Goal: Transaction & Acquisition: Purchase product/service

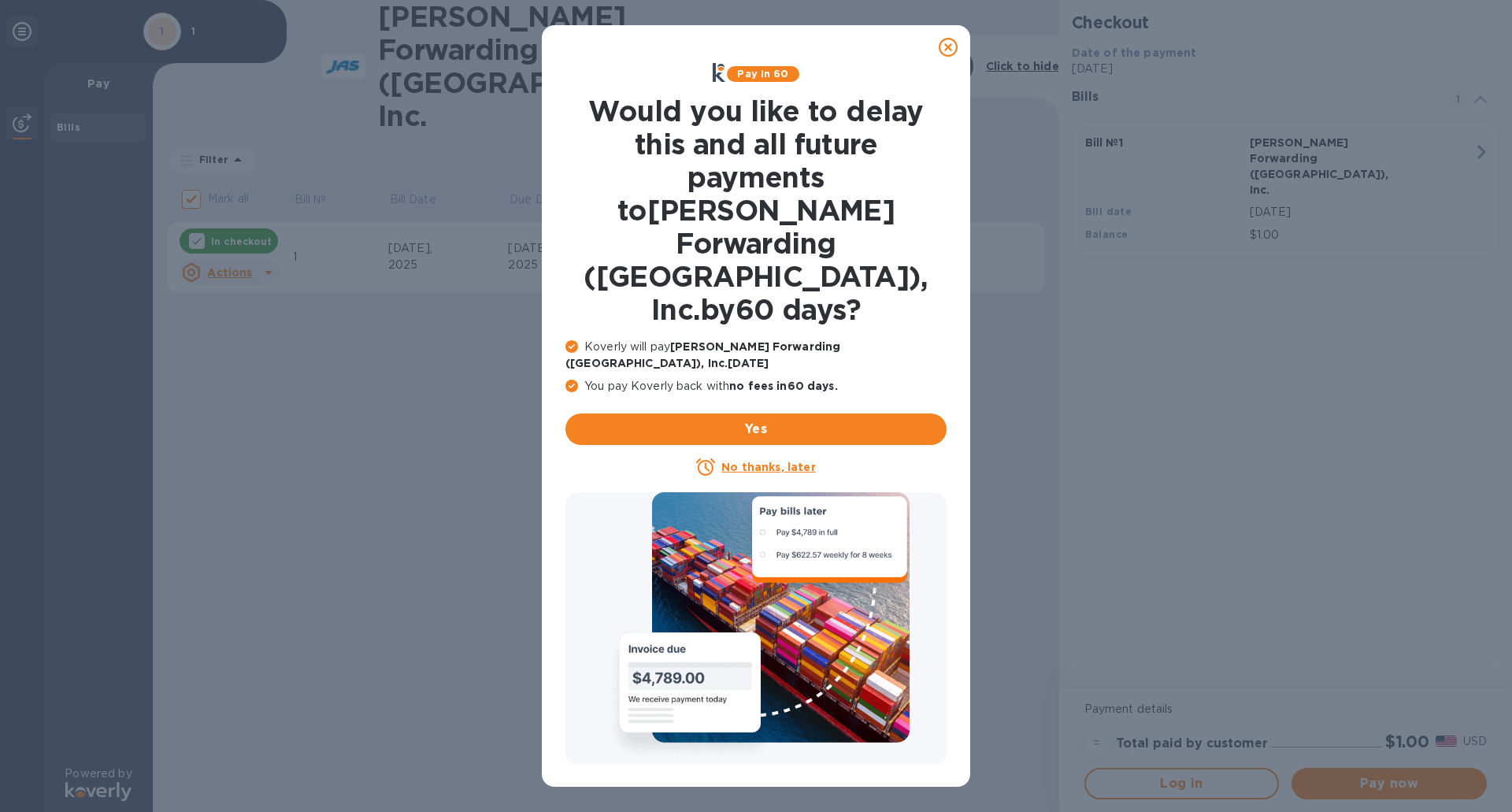
click at [769, 461] on u "No thanks, later" at bounding box center [768, 467] width 93 height 13
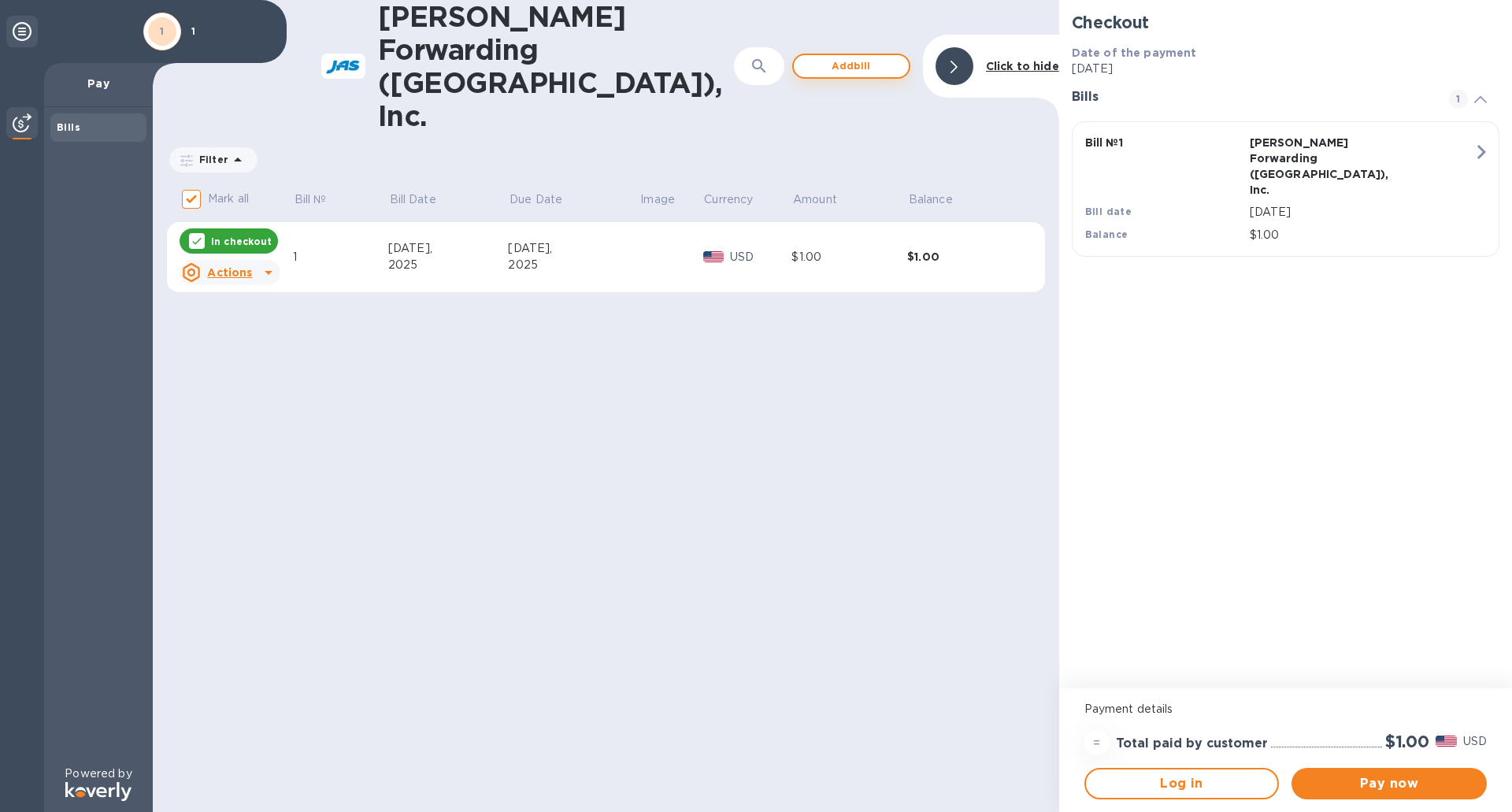
click at [848, 57] on span "Add bill" at bounding box center [851, 66] width 89 height 19
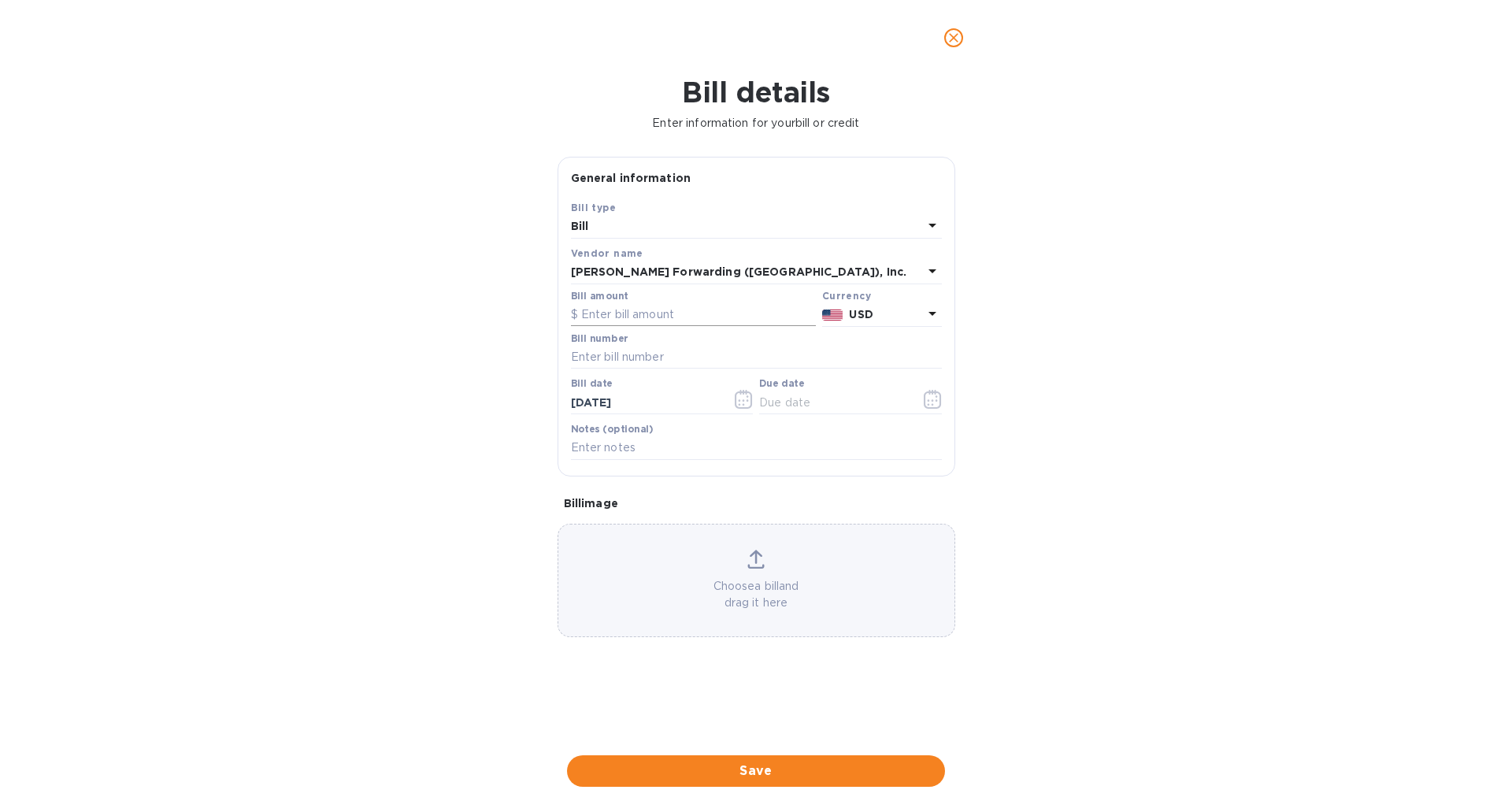
click at [638, 309] on input "text" at bounding box center [692, 315] width 244 height 24
type input "95"
click at [638, 359] on input "text" at bounding box center [756, 358] width 371 height 24
type input "DET503329939"
click at [585, 404] on input "[DATE]" at bounding box center [645, 403] width 149 height 24
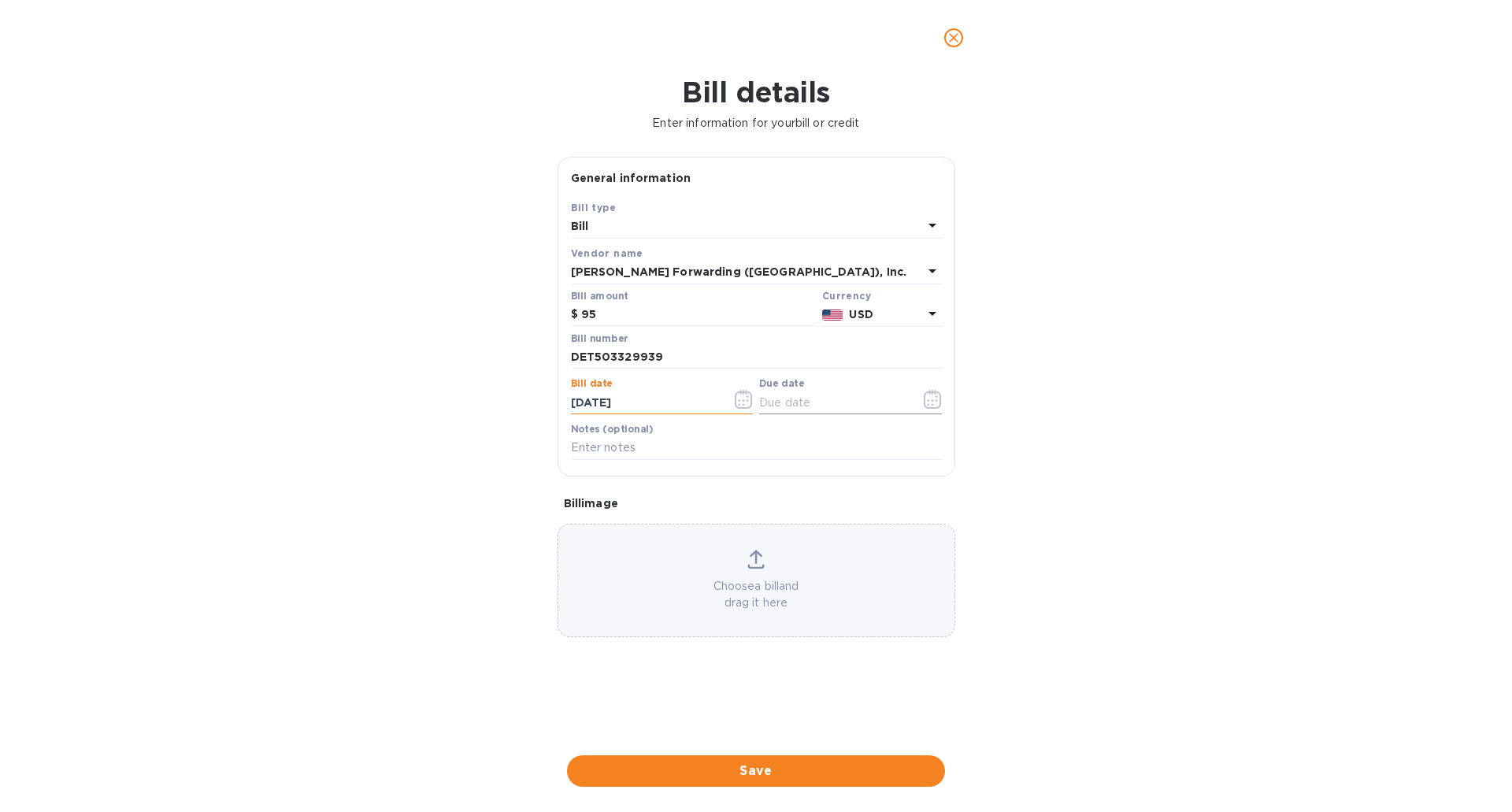
type input "[DATE]"
click at [805, 405] on input "text" at bounding box center [833, 403] width 149 height 24
click at [629, 446] on input "text" at bounding box center [756, 448] width 371 height 24
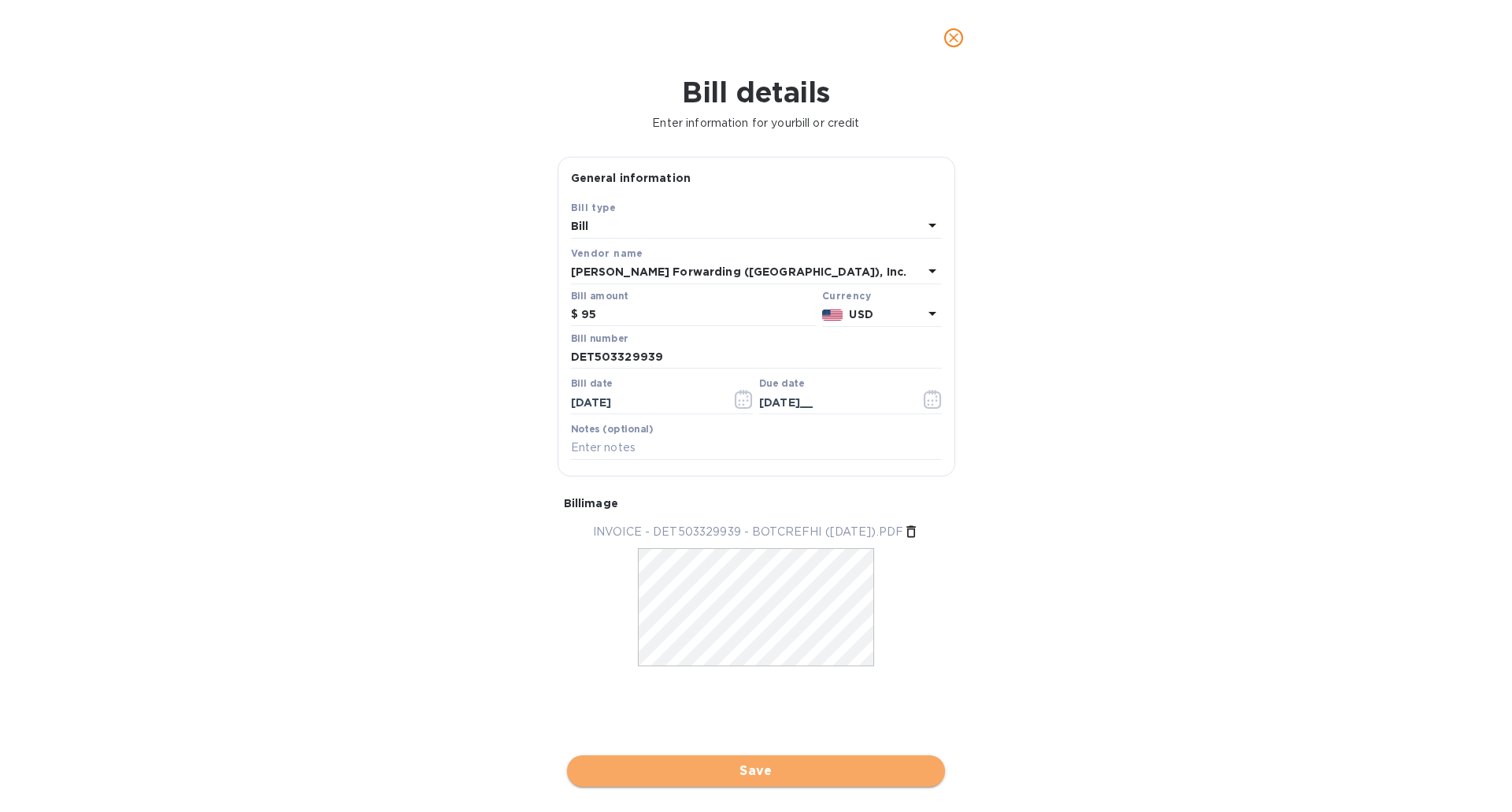
click at [782, 774] on span "Save" at bounding box center [756, 771] width 353 height 19
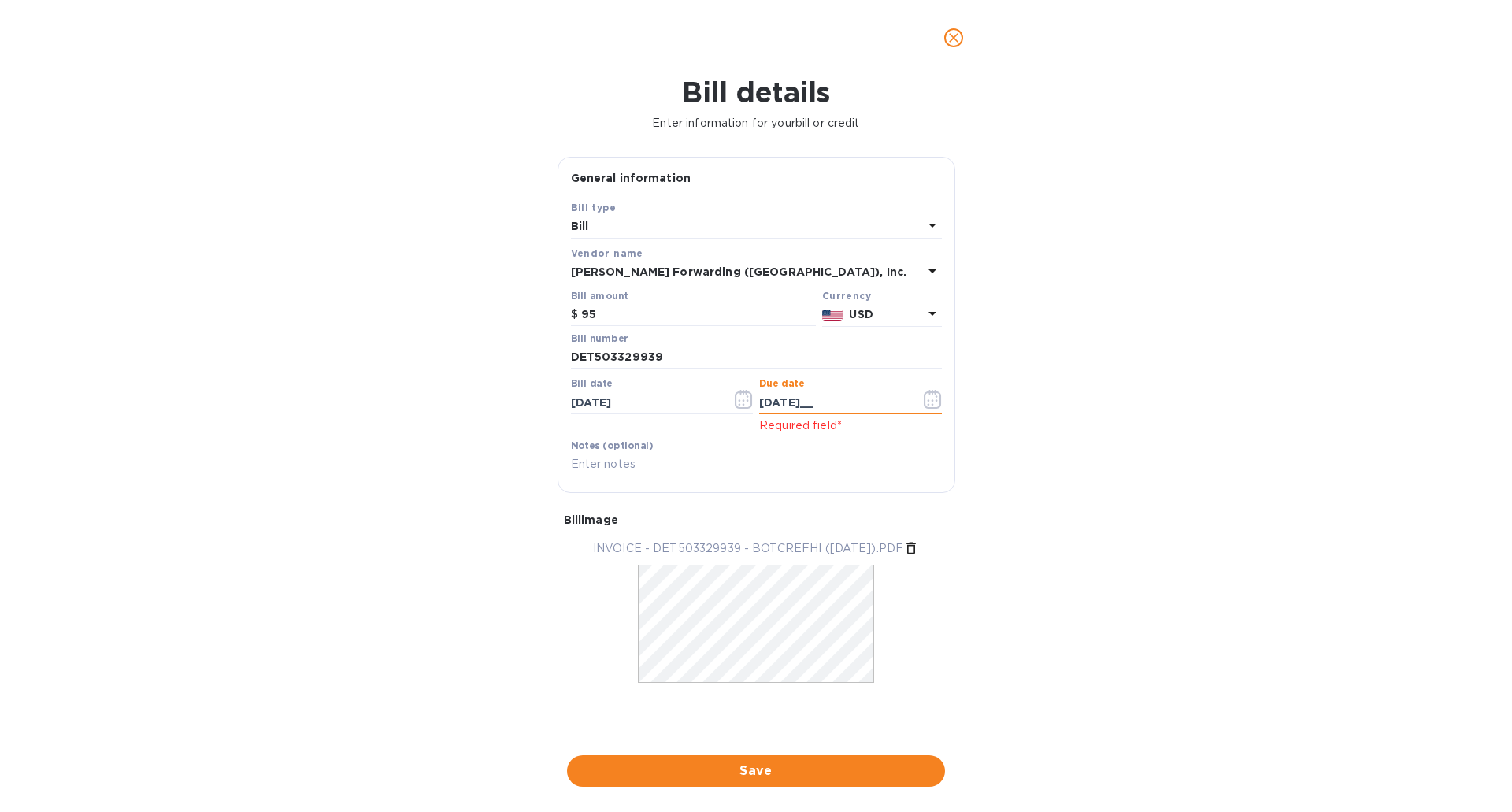
click at [821, 400] on input "[DATE]__" at bounding box center [833, 403] width 149 height 24
type input "[DATE]"
click at [631, 469] on input "text" at bounding box center [756, 465] width 371 height 24
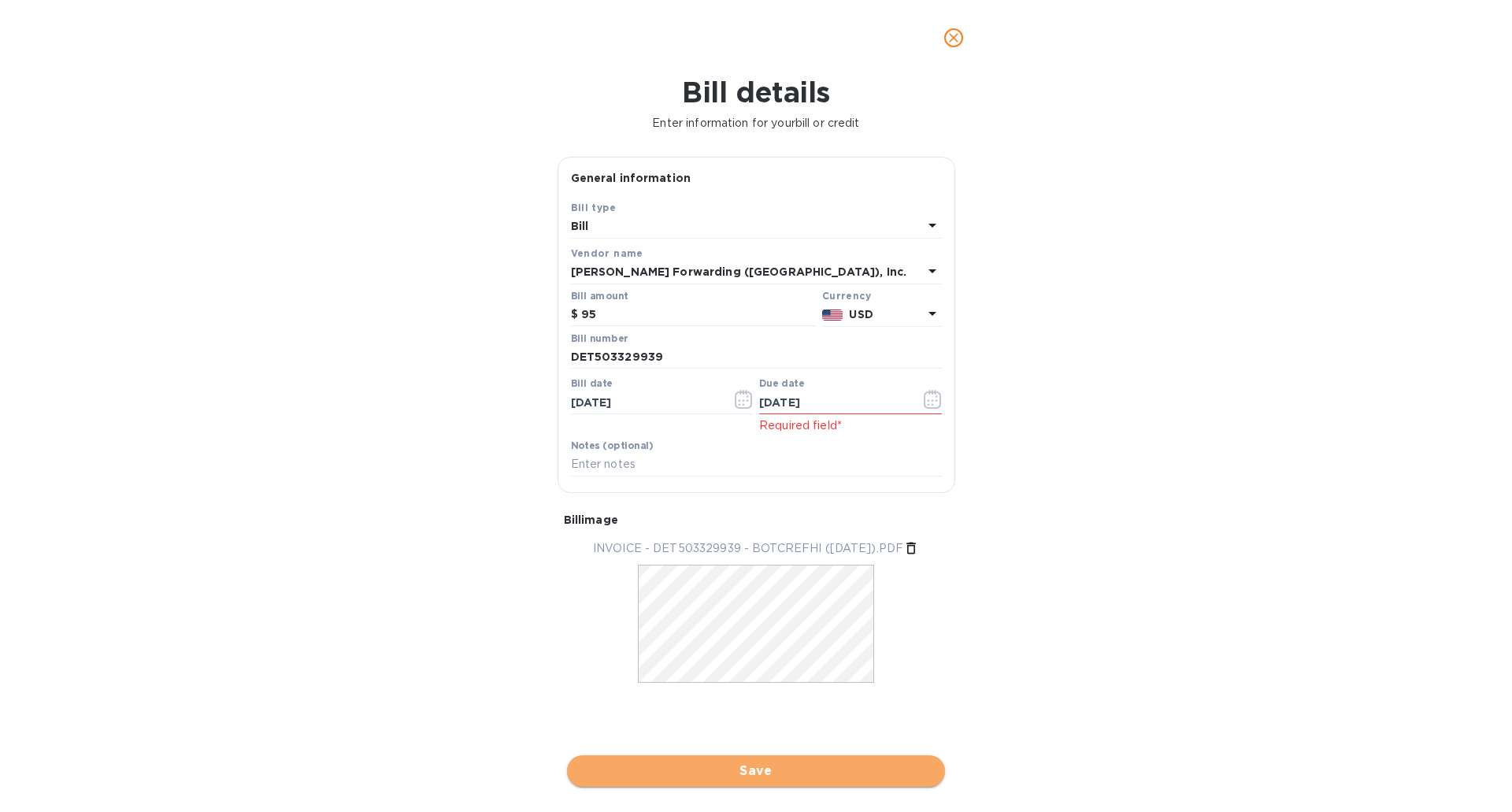
click at [756, 772] on span "Save" at bounding box center [756, 771] width 353 height 19
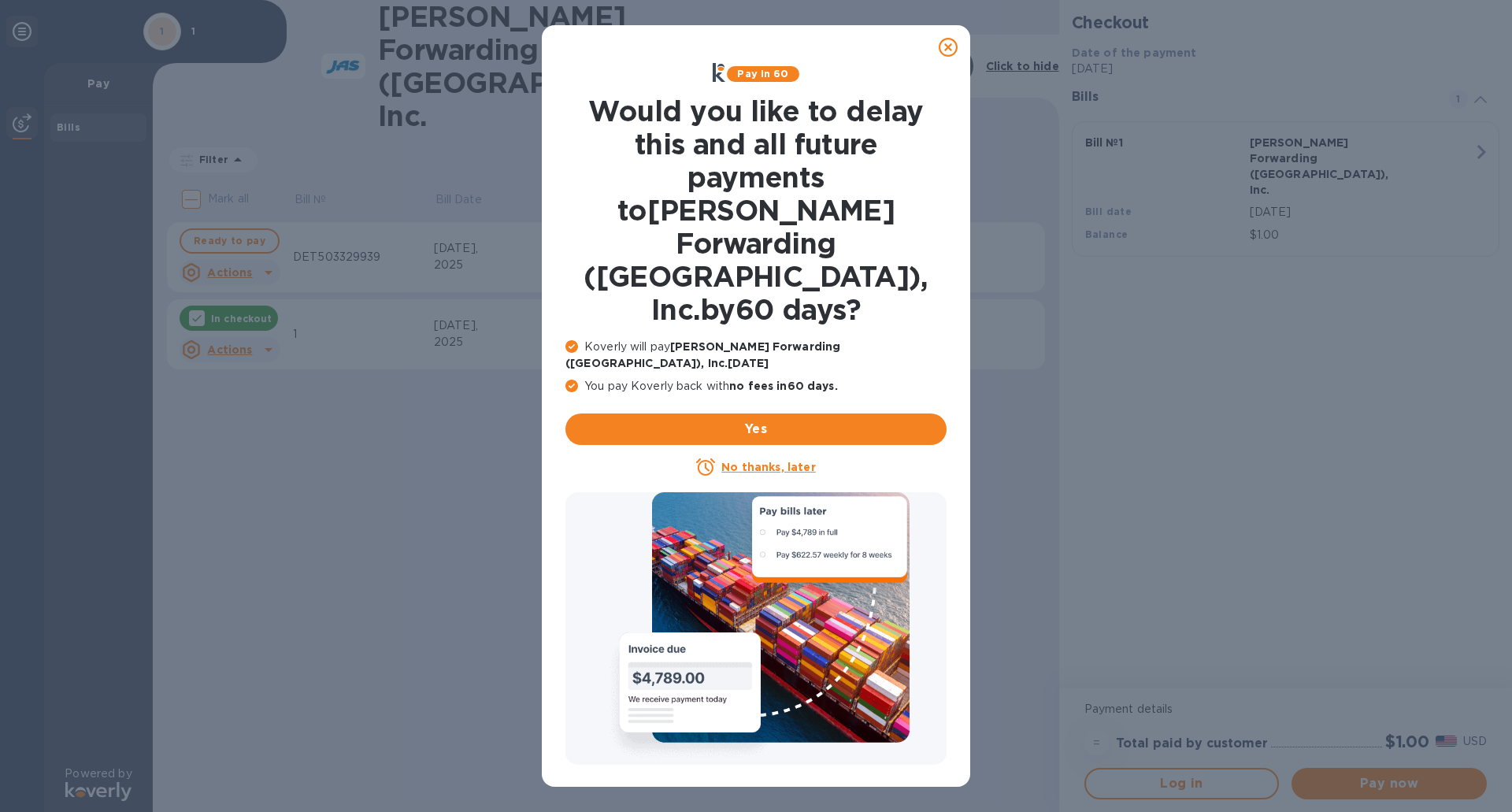
click at [785, 461] on u "No thanks, later" at bounding box center [768, 467] width 93 height 13
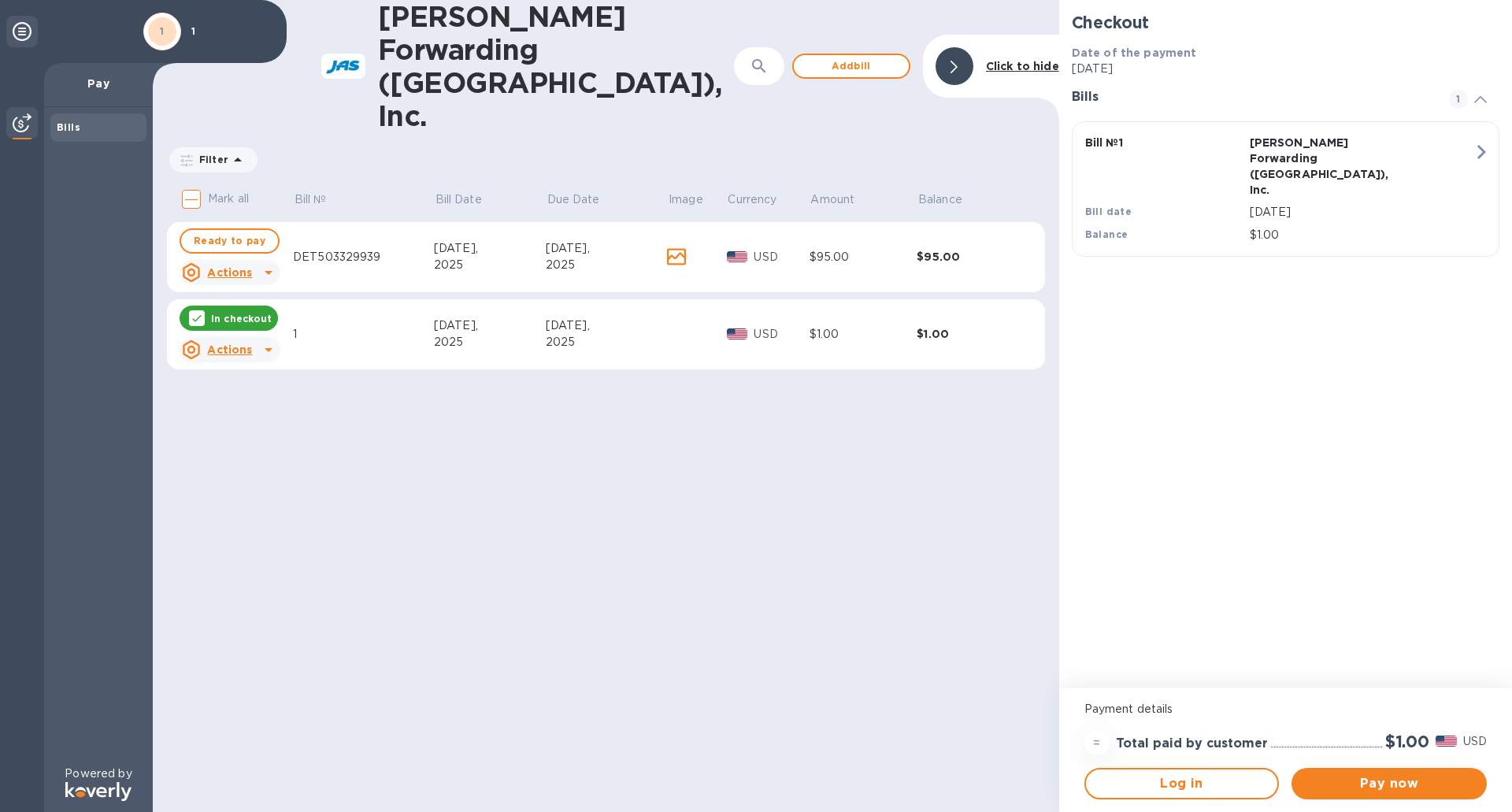
click at [232, 343] on u "Actions" at bounding box center [229, 350] width 45 height 13
click at [244, 389] on b "Delete" at bounding box center [244, 385] width 40 height 13
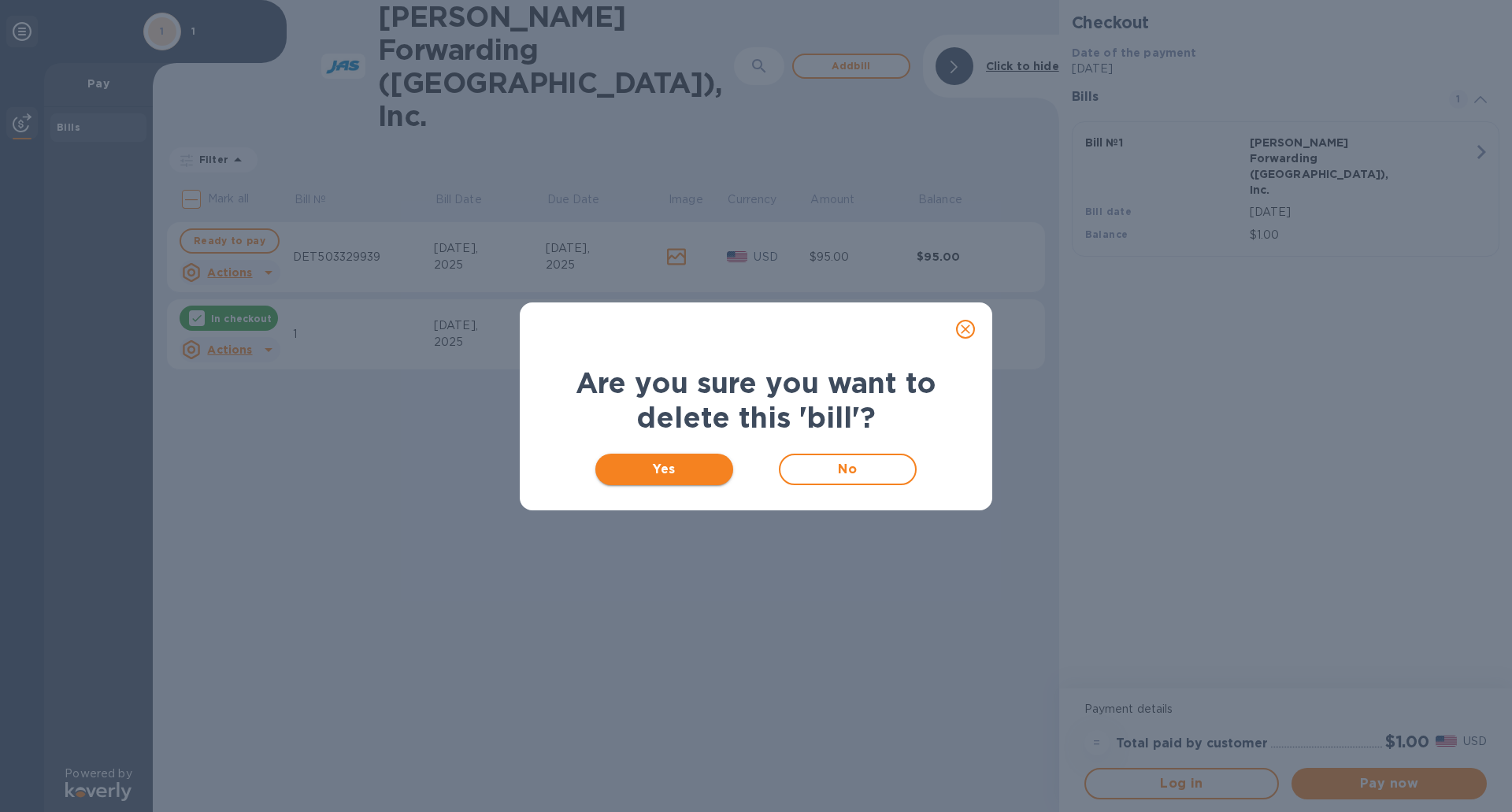
click at [694, 468] on span "Yes" at bounding box center [664, 469] width 112 height 19
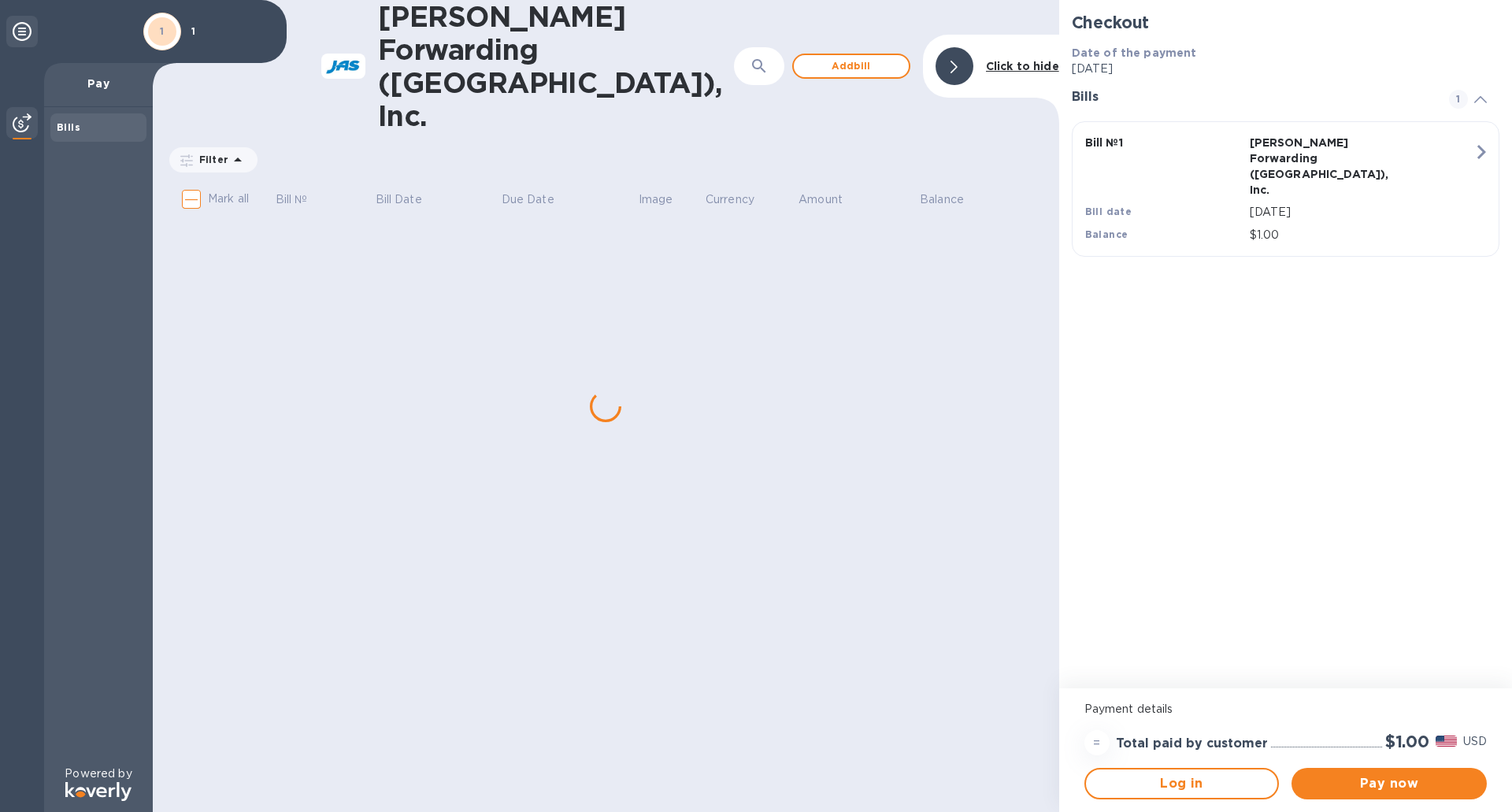
checkbox input "true"
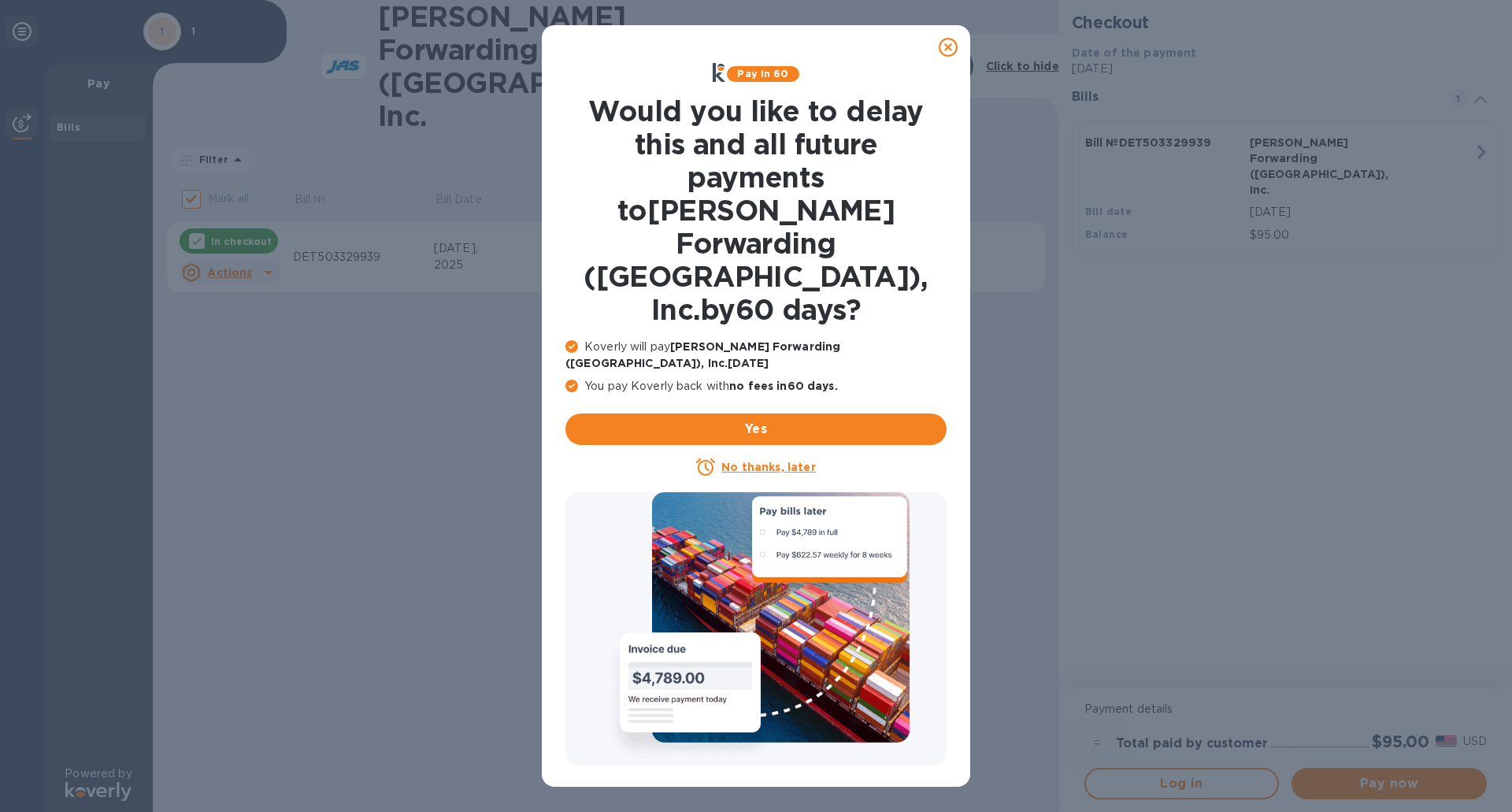
click at [745, 461] on u "No thanks, later" at bounding box center [768, 467] width 93 height 13
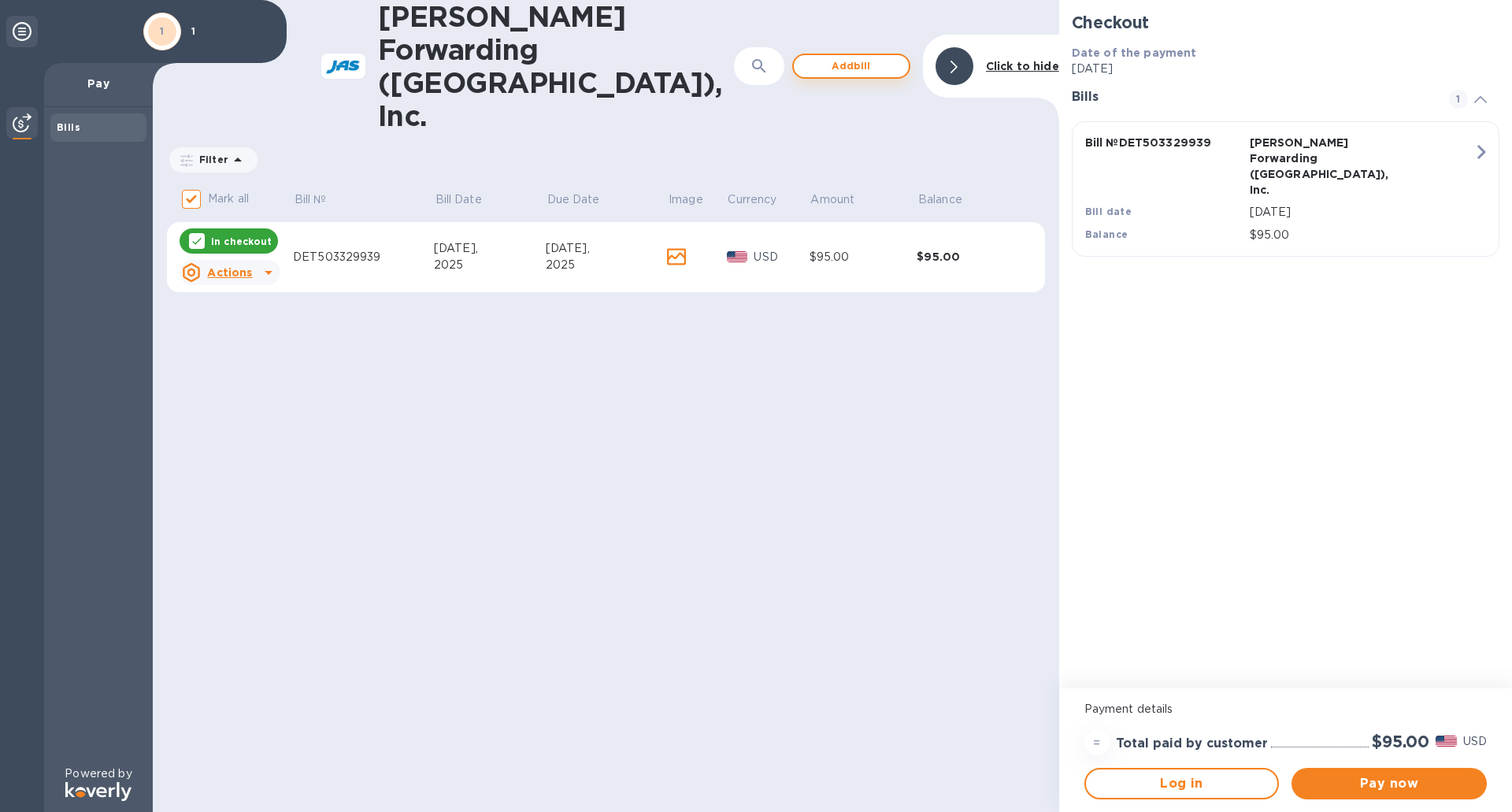
click at [831, 57] on span "Add bill" at bounding box center [851, 66] width 89 height 19
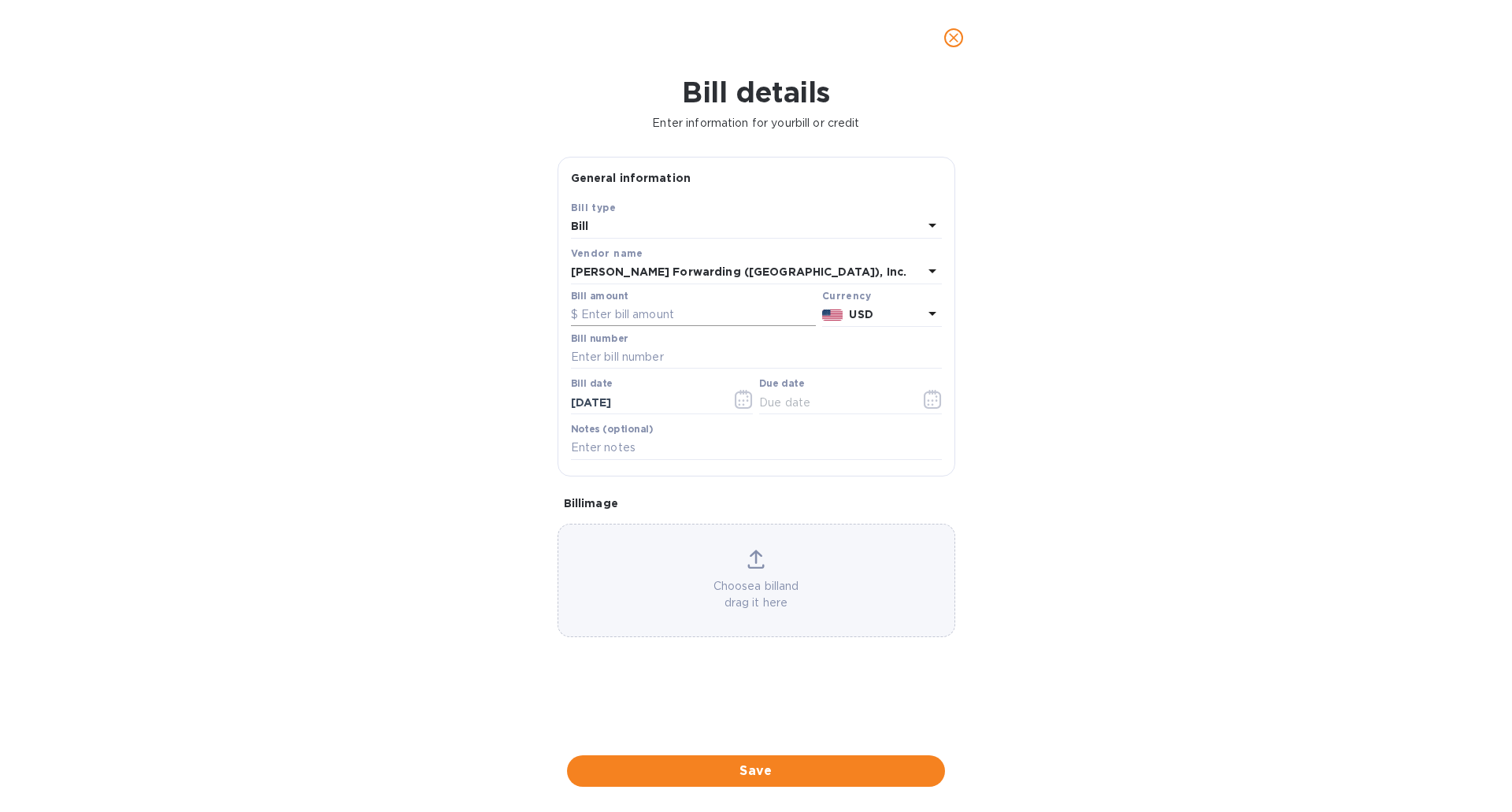
click at [650, 322] on input "text" at bounding box center [692, 315] width 244 height 24
type input "6,825"
click at [643, 356] on input "text" at bounding box center [756, 358] width 371 height 24
type input "DET503334740"
click at [579, 405] on input "[DATE]" at bounding box center [645, 403] width 149 height 24
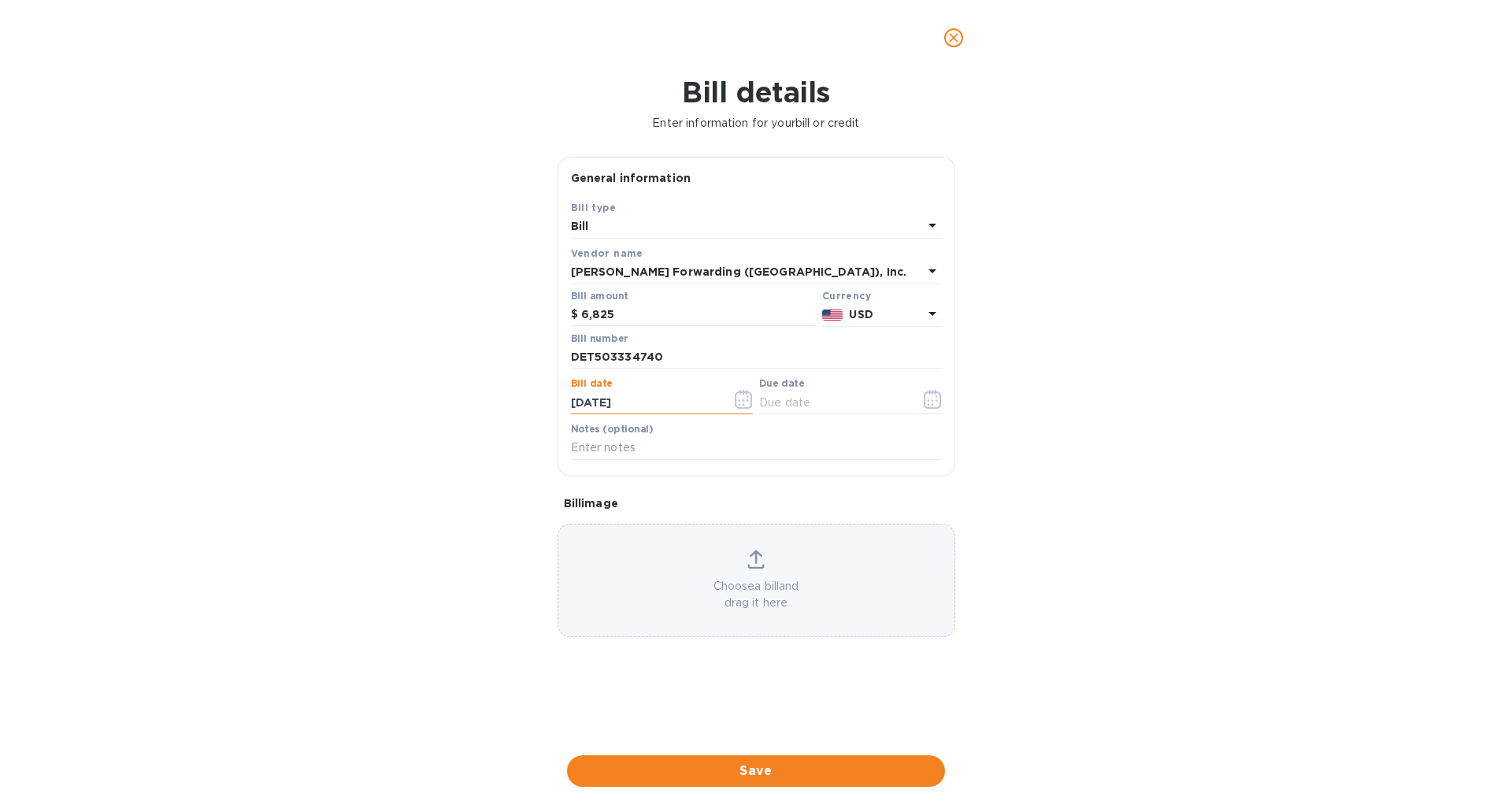
click at [587, 403] on input "[DATE]" at bounding box center [645, 403] width 149 height 24
type input "[DATE]"
click at [779, 403] on input "text" at bounding box center [833, 403] width 149 height 24
type input "[DATE]"
click at [639, 446] on input "text" at bounding box center [756, 448] width 371 height 24
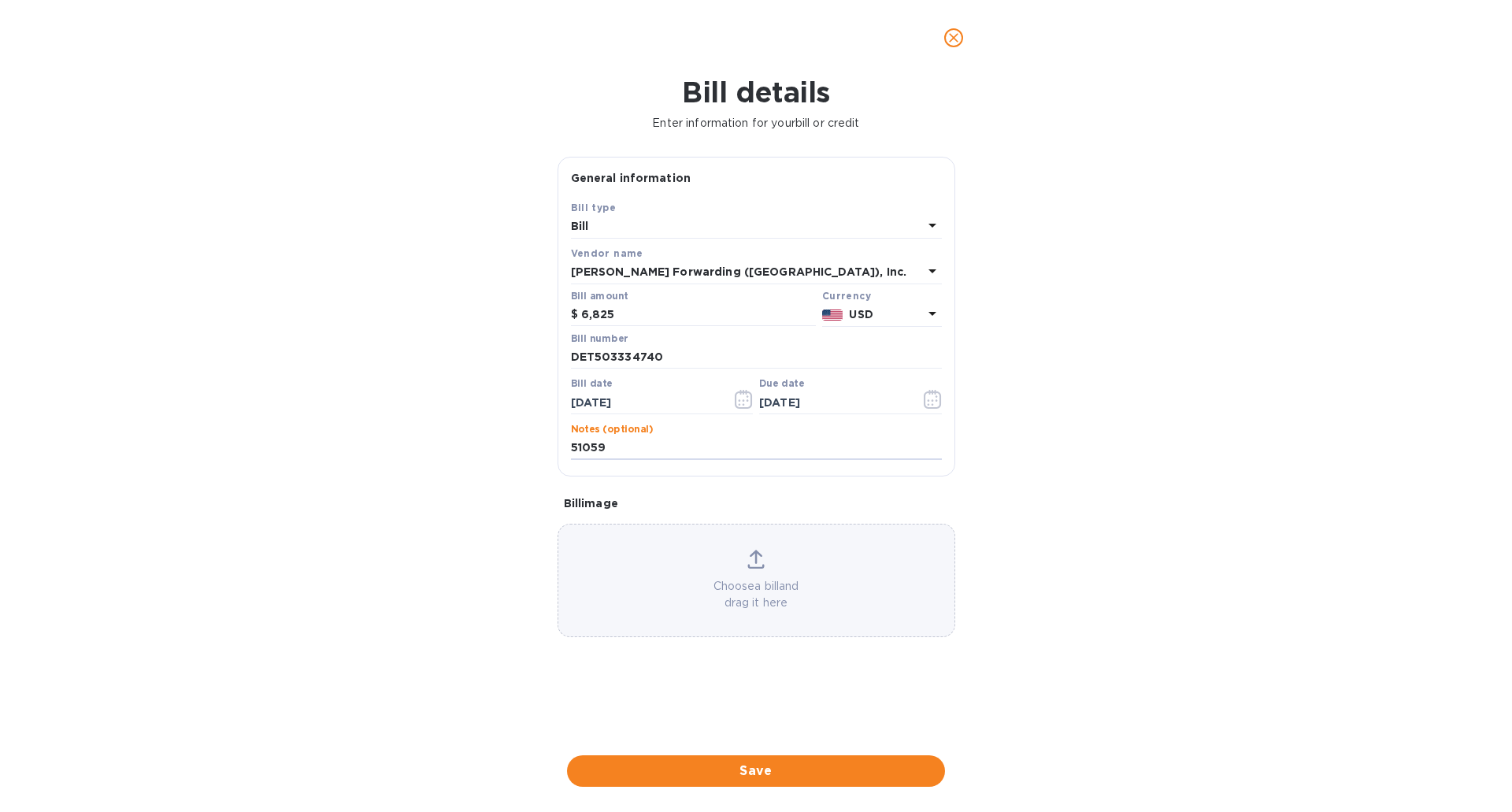
type input "51059"
click at [728, 772] on span "Save" at bounding box center [756, 771] width 353 height 19
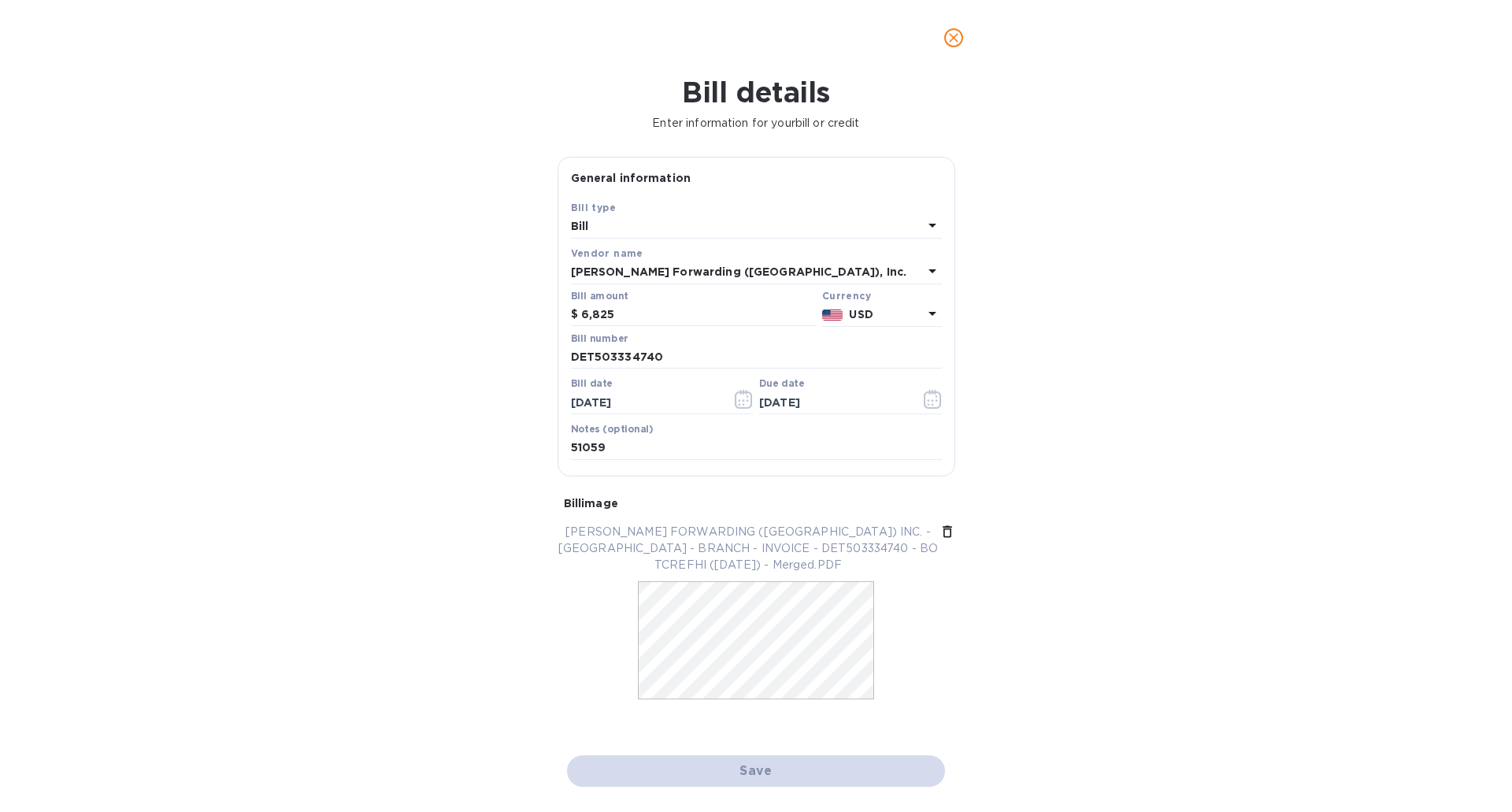
checkbox input "false"
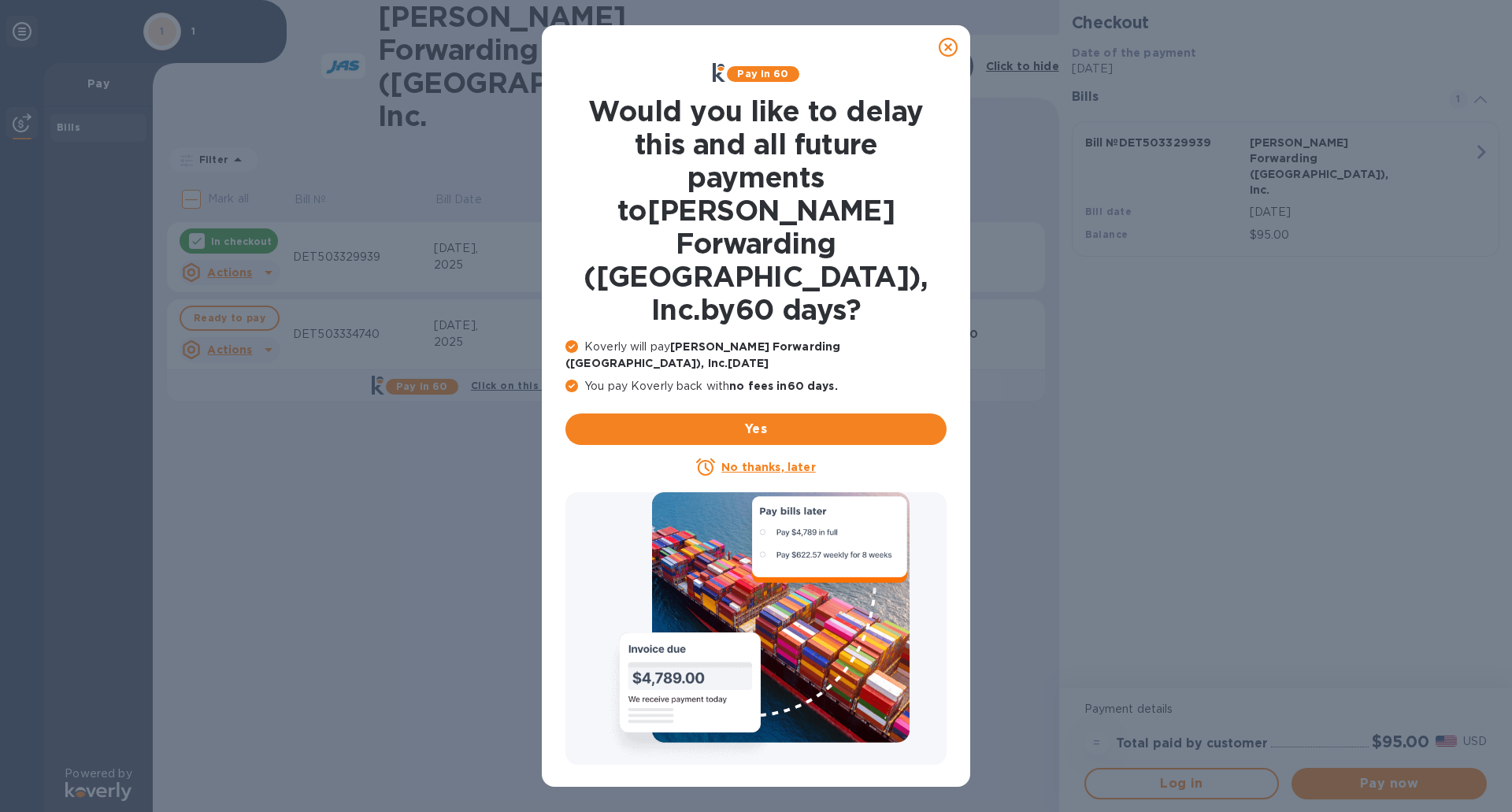
click at [794, 461] on u "No thanks, later" at bounding box center [768, 467] width 93 height 13
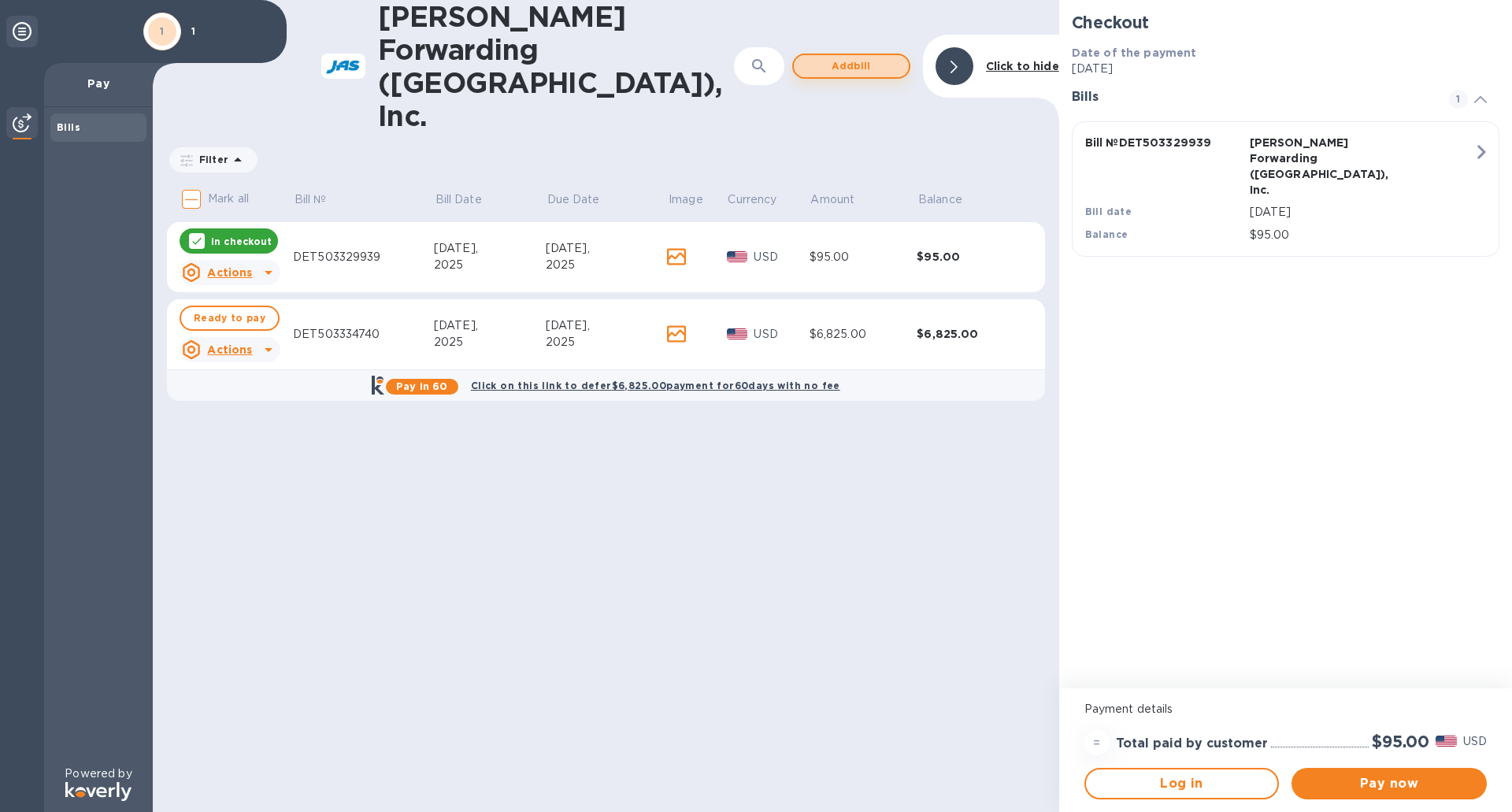
click at [864, 57] on span "Add bill" at bounding box center [851, 66] width 89 height 19
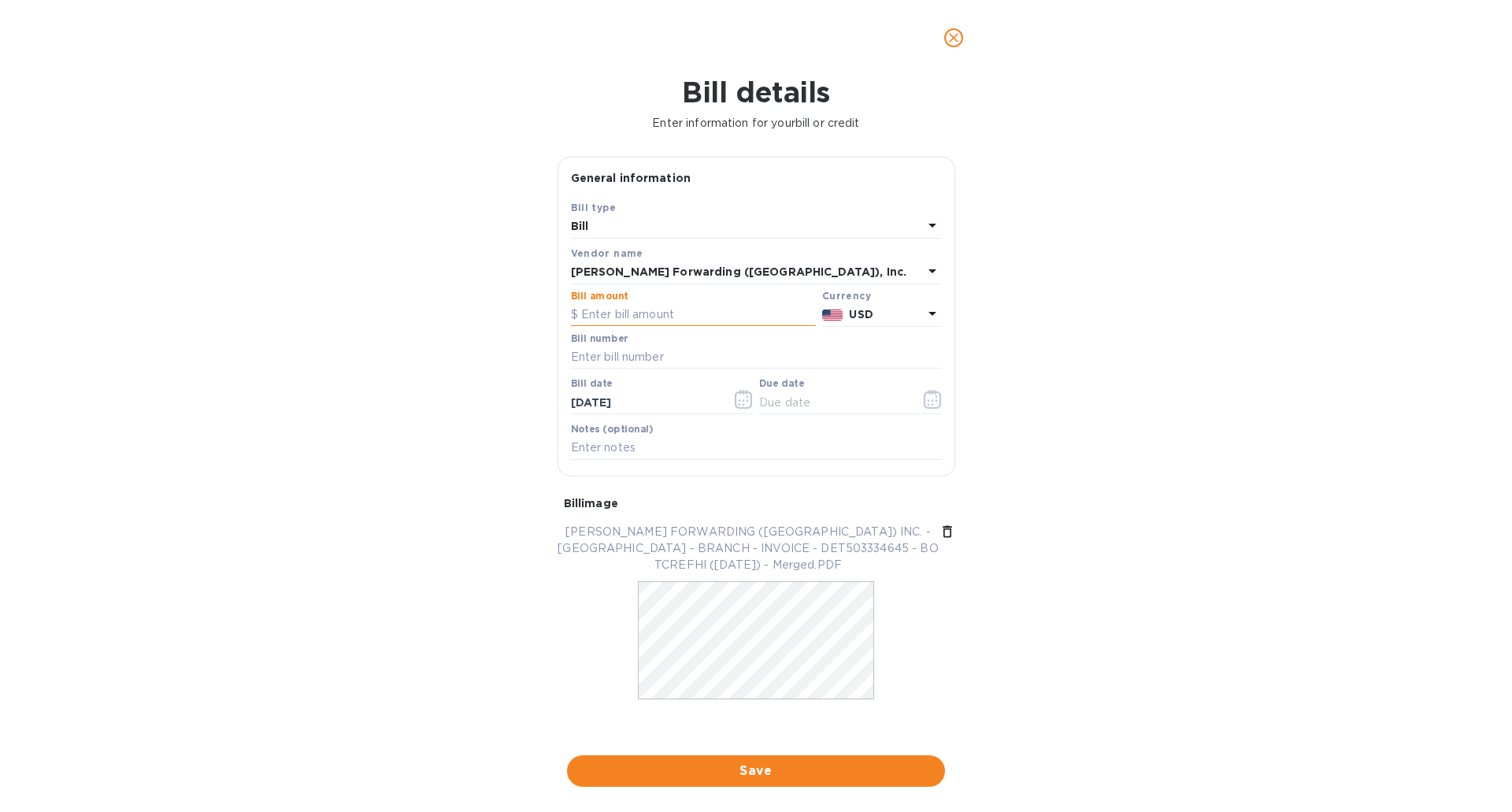
click at [600, 314] on input "text" at bounding box center [692, 315] width 244 height 24
type input "6,825"
click at [643, 361] on input "text" at bounding box center [756, 358] width 371 height 24
type input "DET503334645"
click at [585, 402] on input "[DATE]" at bounding box center [645, 403] width 149 height 24
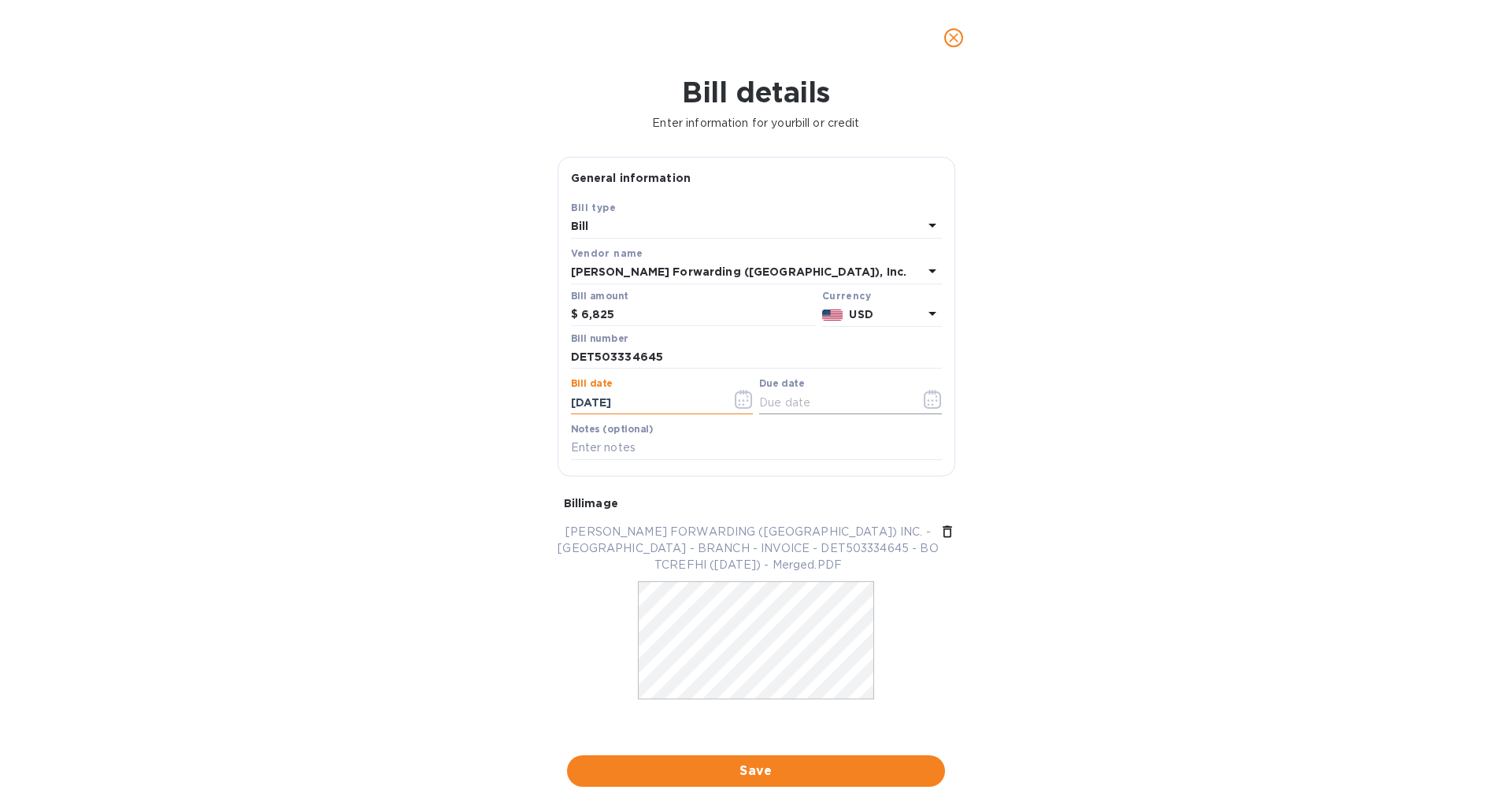
type input "[DATE]"
click at [782, 403] on input "text" at bounding box center [833, 403] width 149 height 24
type input "[DATE]"
click at [662, 446] on input "text" at bounding box center [756, 448] width 371 height 24
type input "51197"
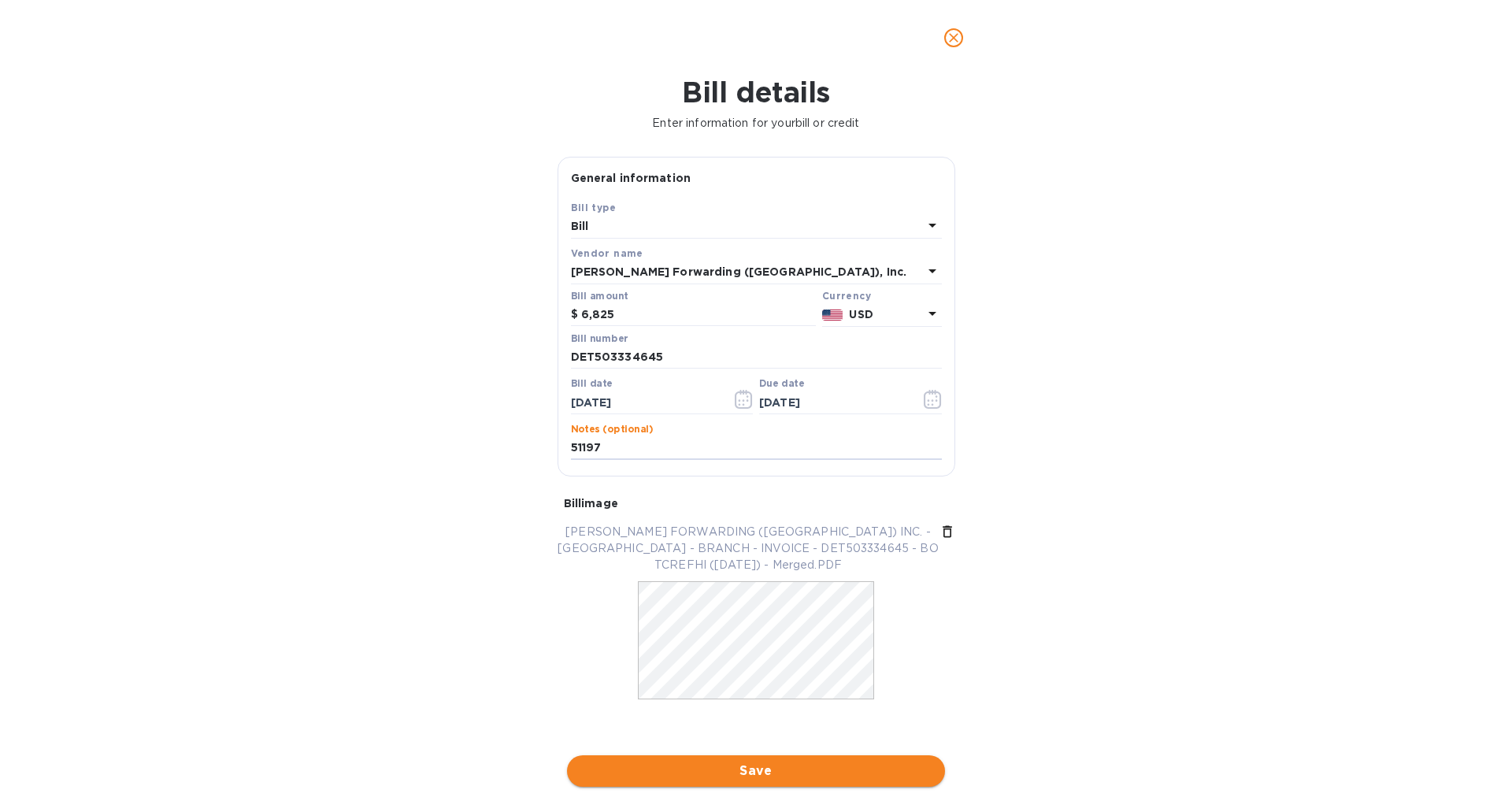
click at [760, 764] on span "Save" at bounding box center [756, 771] width 353 height 19
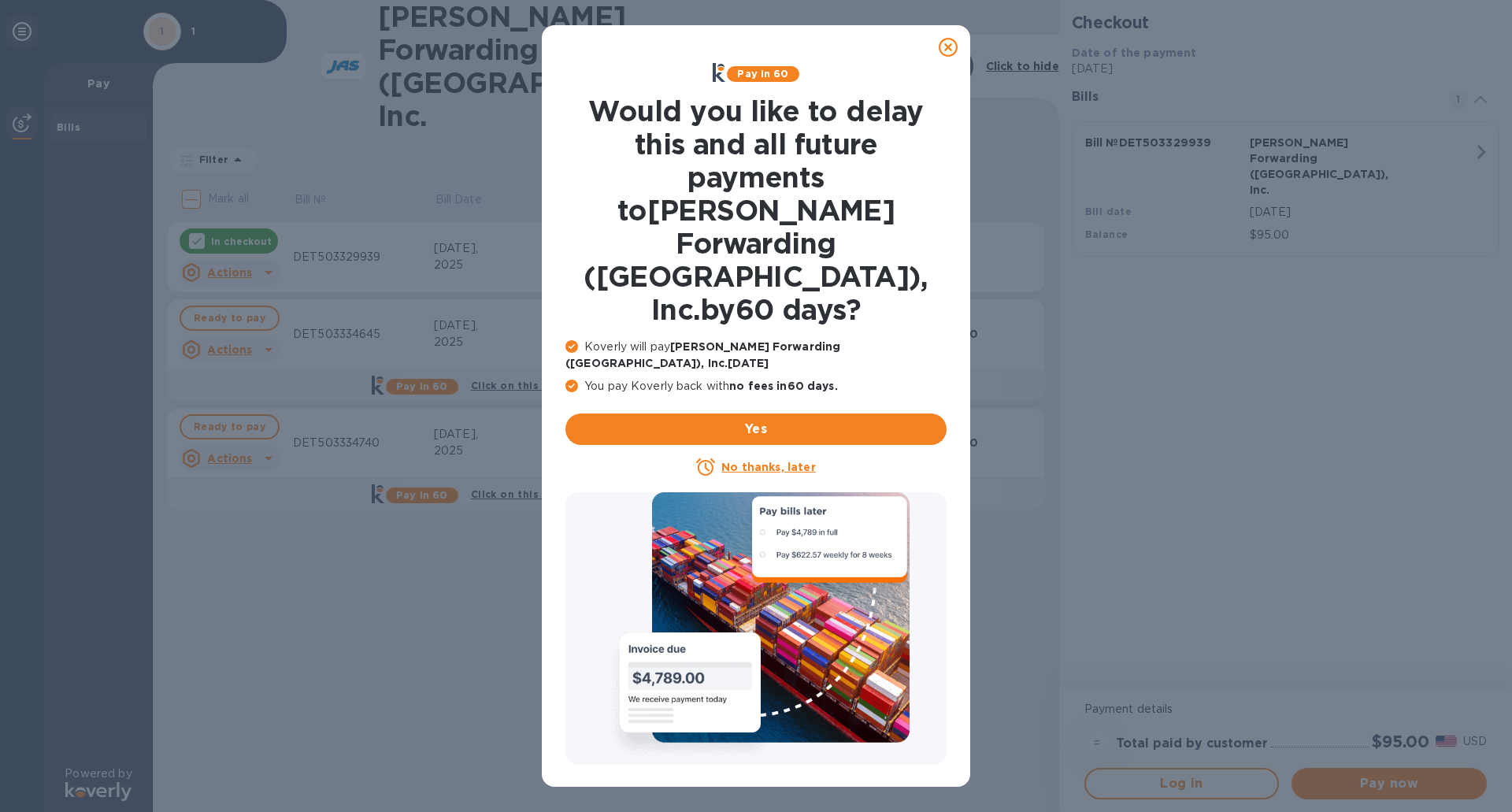
drag, startPoint x: 763, startPoint y: 386, endPoint x: 757, endPoint y: 375, distance: 12.5
click at [759, 461] on u "No thanks, later" at bounding box center [768, 467] width 93 height 13
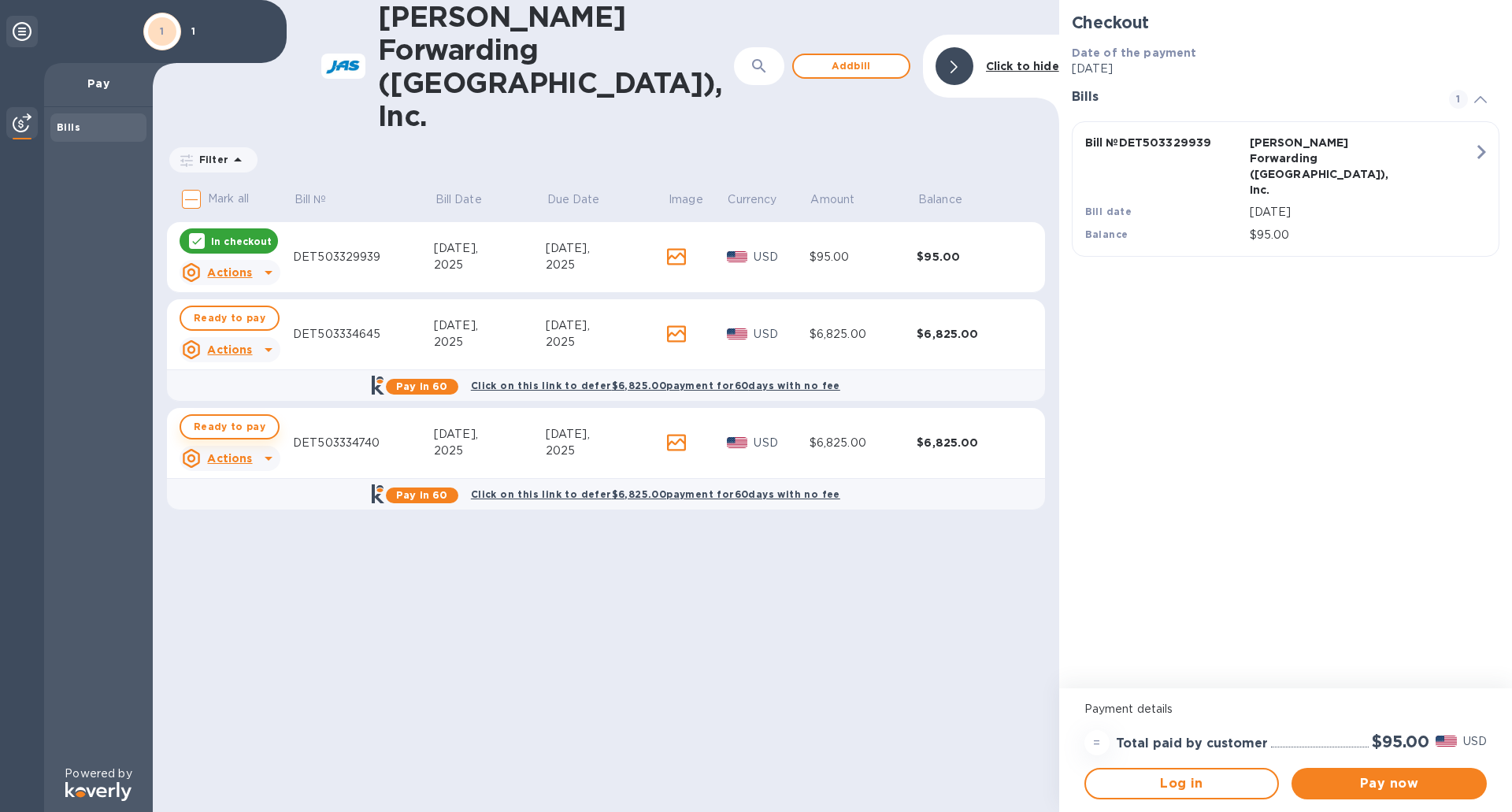
click at [253, 417] on span "Ready to pay" at bounding box center [229, 427] width 72 height 19
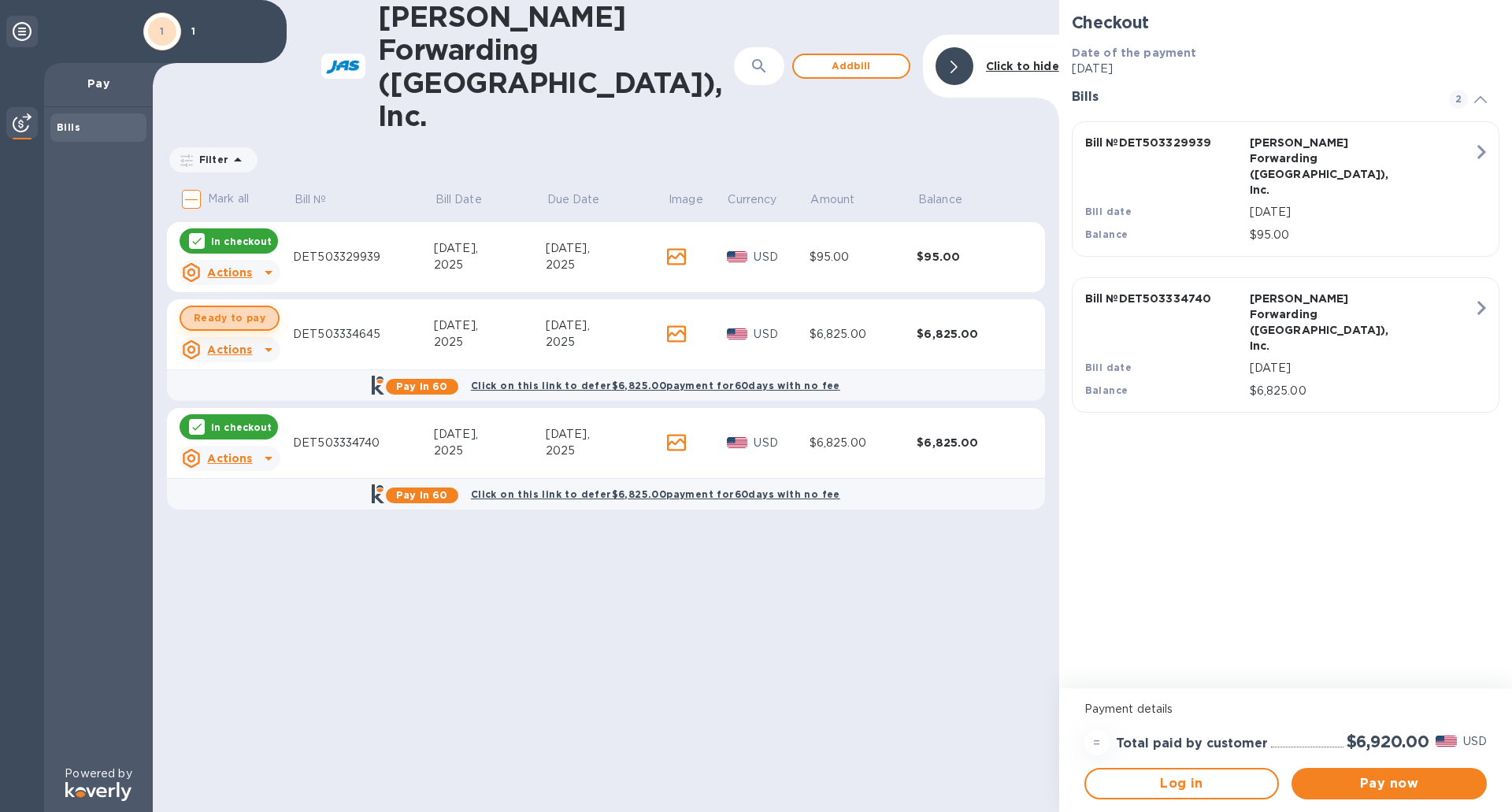
click at [243, 309] on span "Ready to pay" at bounding box center [229, 318] width 72 height 19
checkbox input "true"
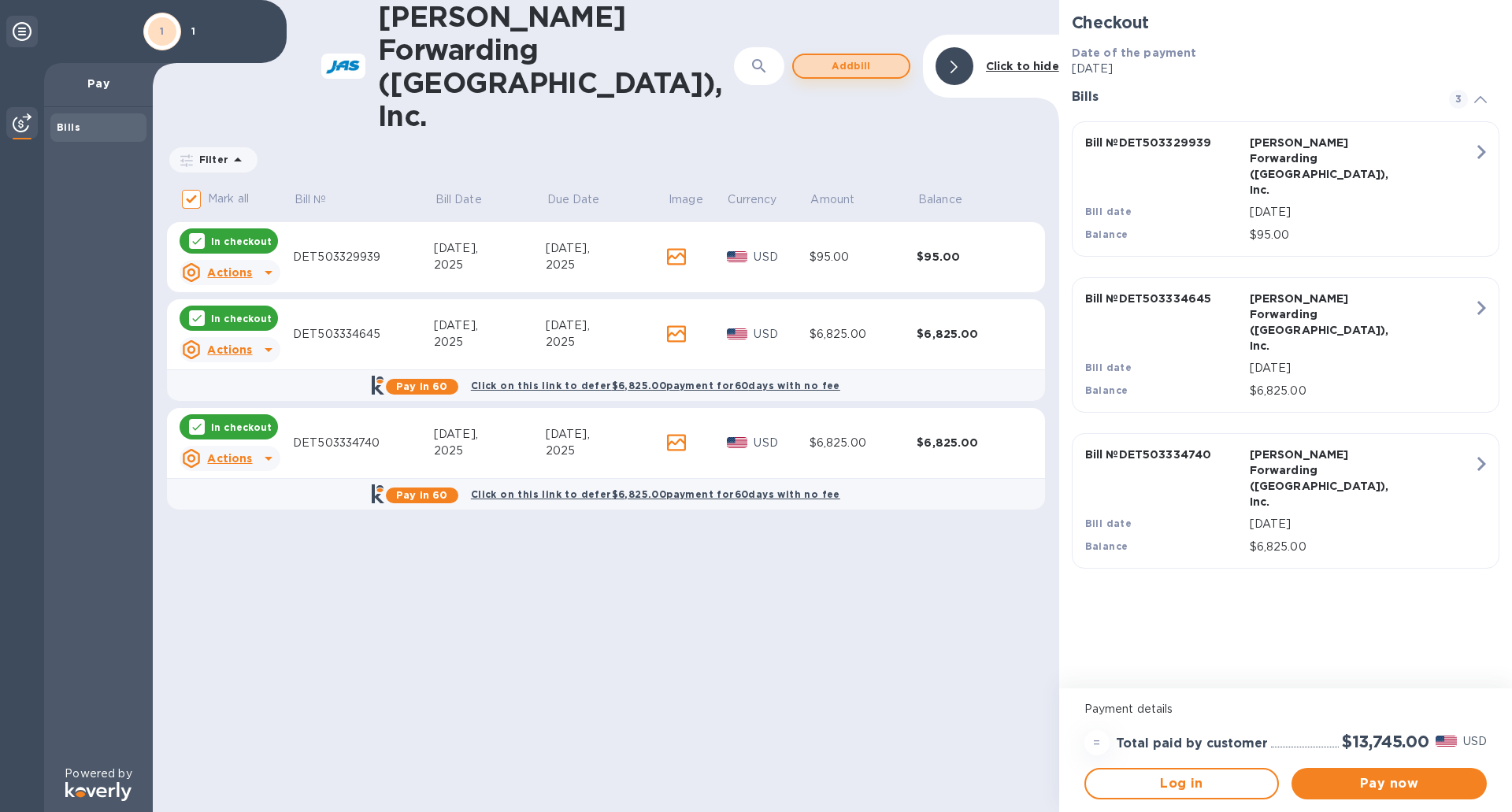
click at [862, 57] on span "Add bill" at bounding box center [851, 66] width 89 height 19
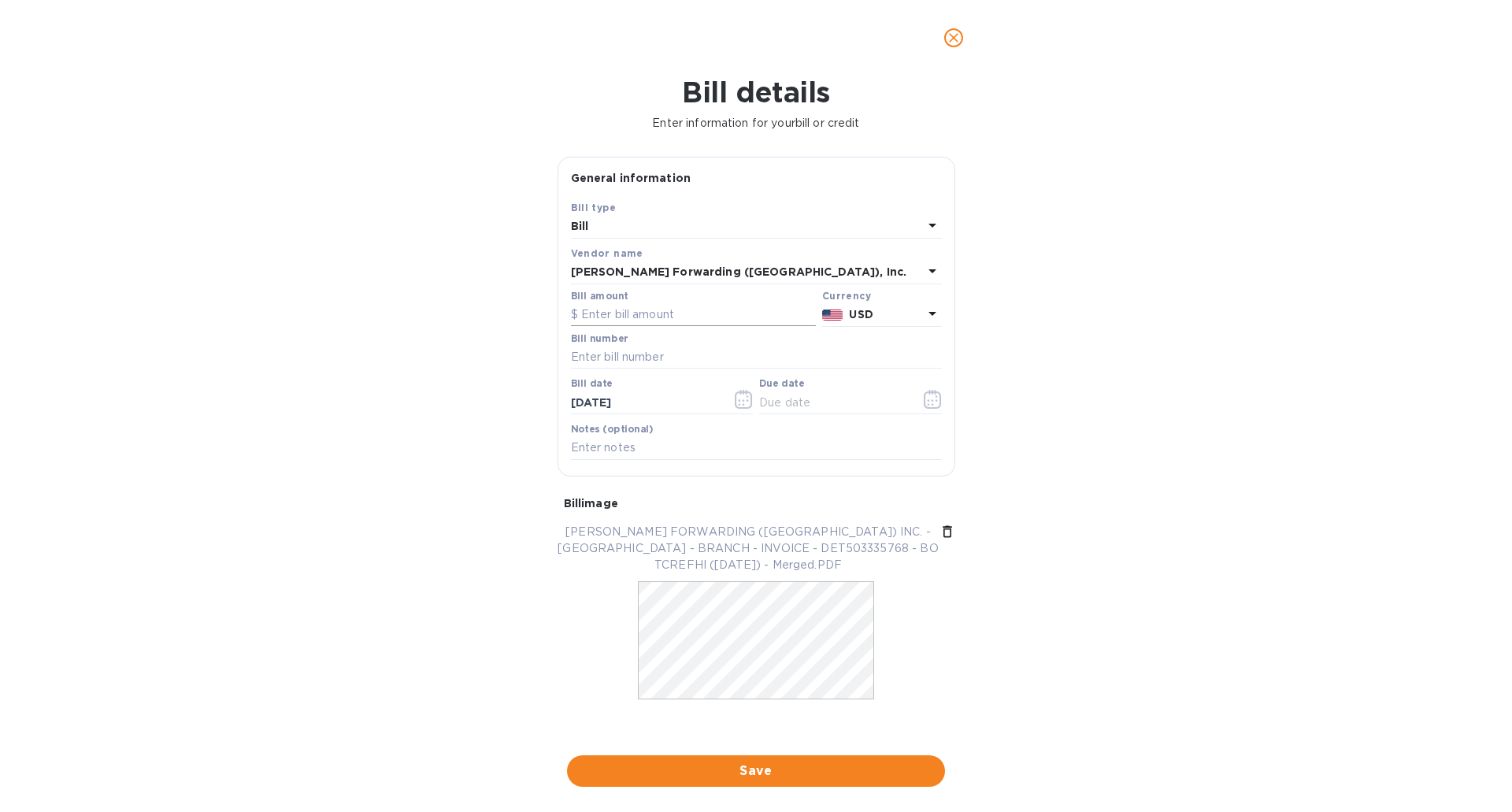
click at [654, 317] on input "text" at bounding box center [692, 315] width 244 height 24
type input "5"
type input "6,325"
click at [638, 360] on input "text" at bounding box center [756, 358] width 371 height 24
type input "DET503335768"
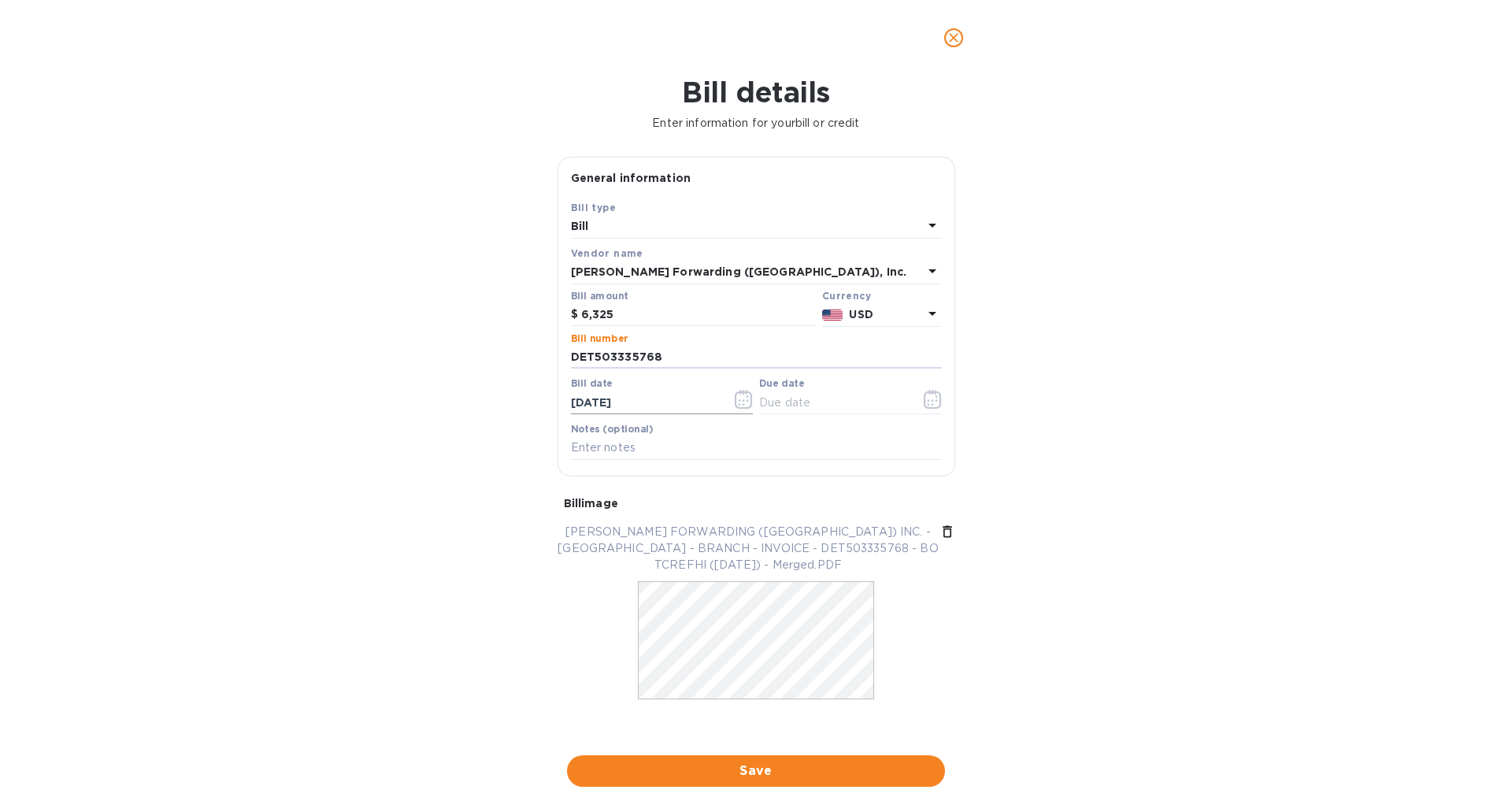
click at [585, 404] on input "[DATE]" at bounding box center [645, 403] width 149 height 24
type input "[DATE]"
click at [795, 399] on input "text" at bounding box center [833, 403] width 149 height 24
type input "[DATE]"
click at [673, 454] on input "text" at bounding box center [756, 448] width 371 height 24
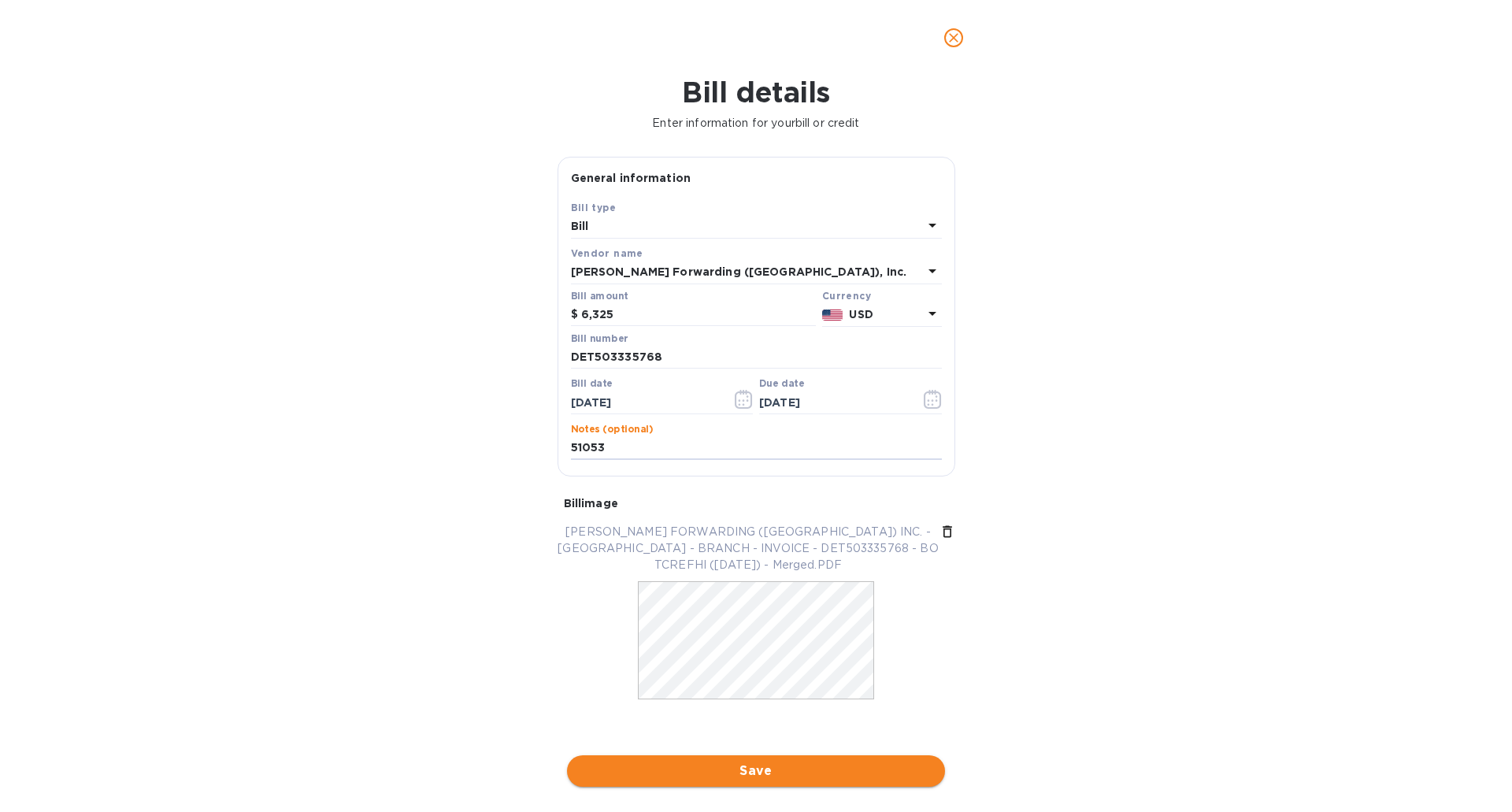
type input "51053"
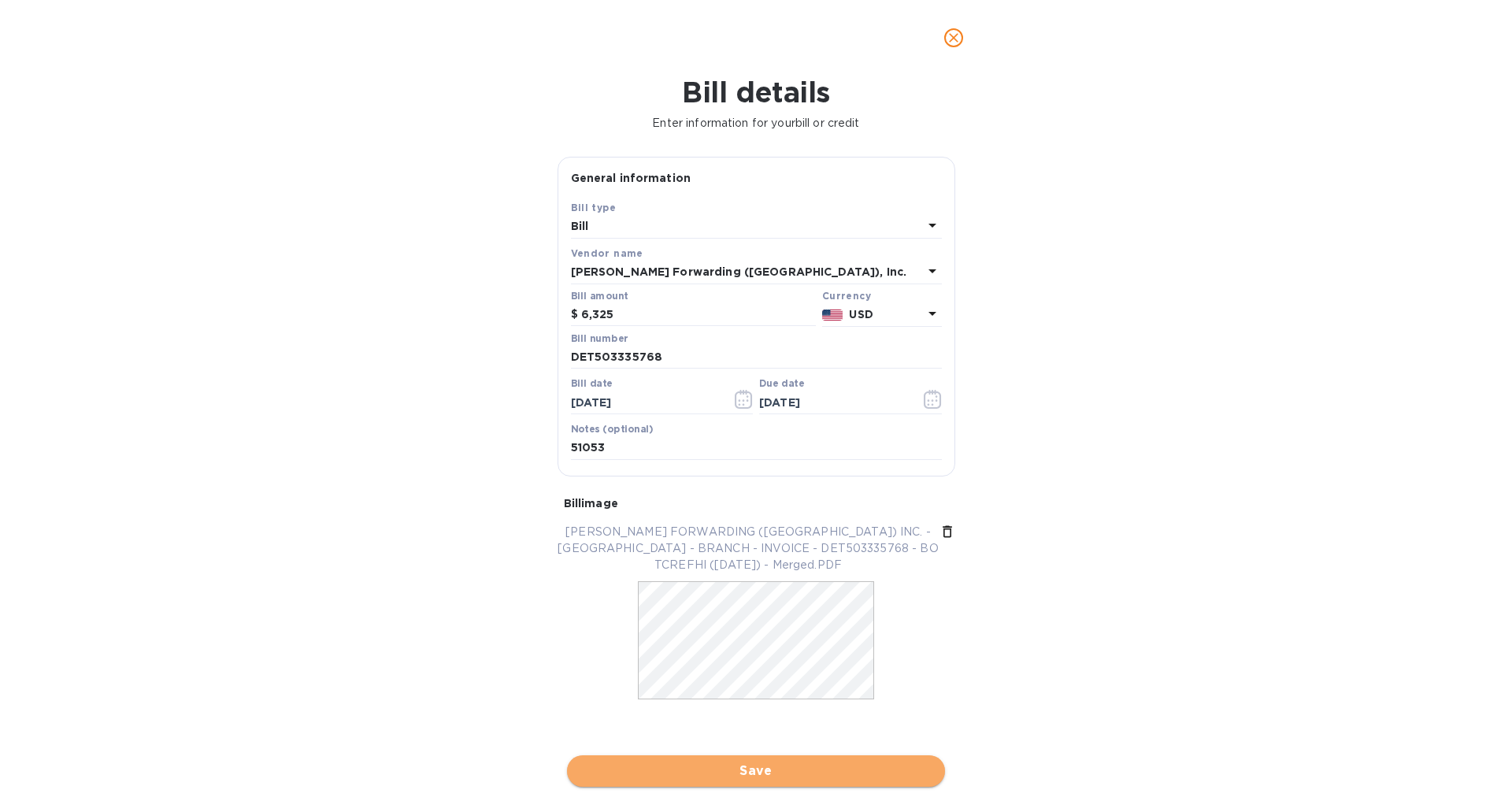
click at [798, 773] on span "Save" at bounding box center [756, 771] width 353 height 19
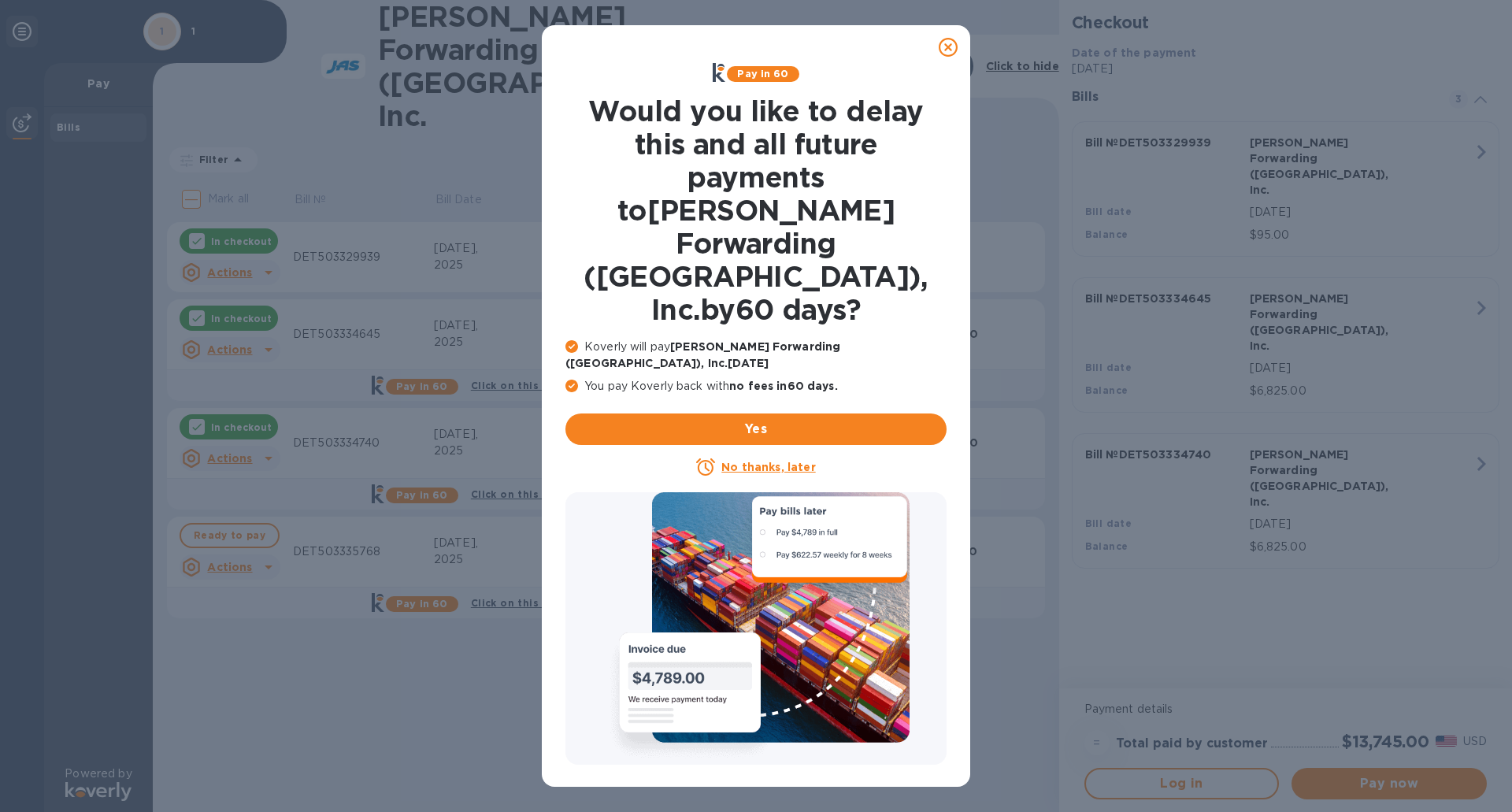
click at [741, 461] on u "No thanks, later" at bounding box center [768, 467] width 93 height 13
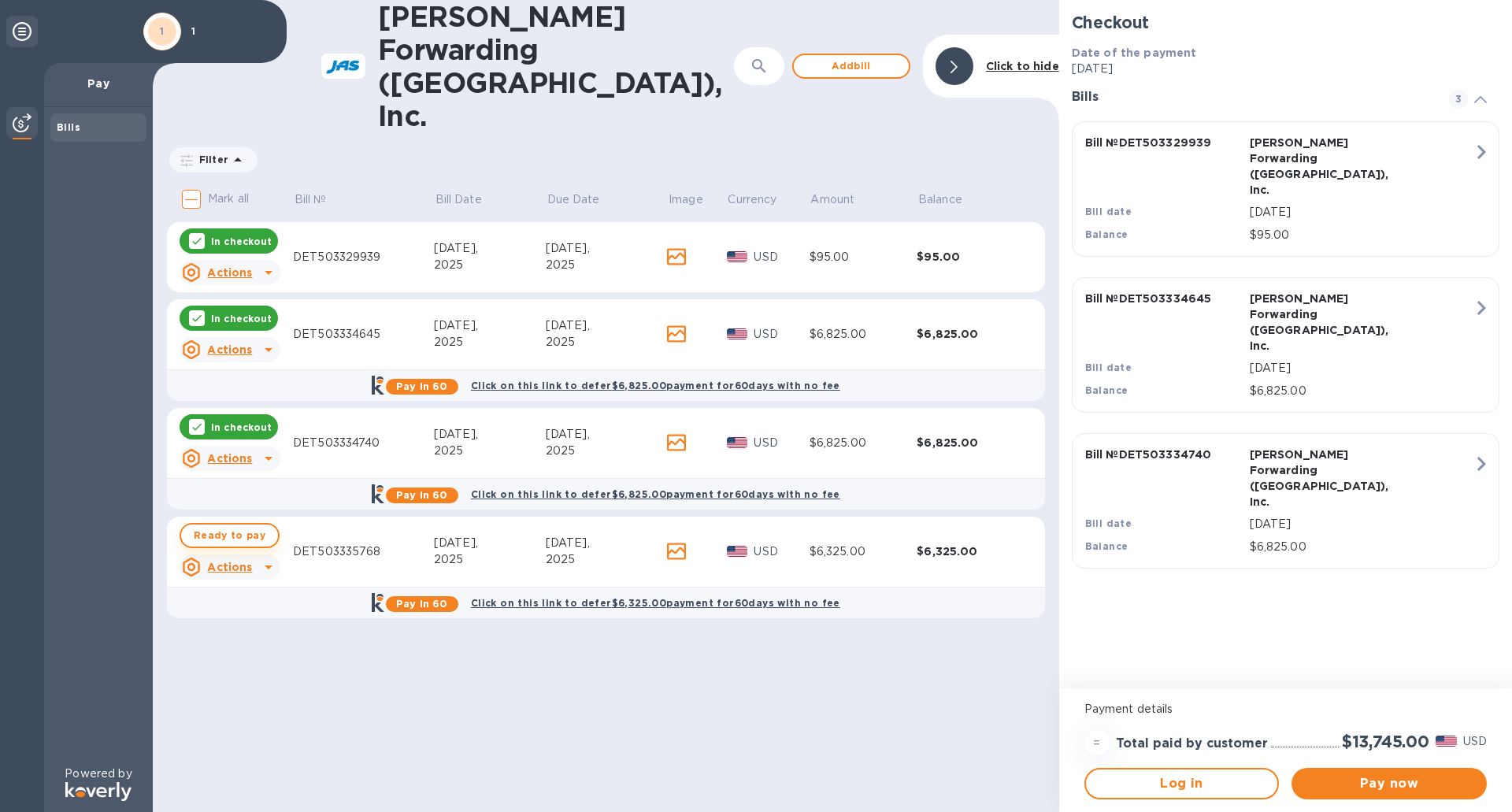
click at [238, 526] on span "Ready to pay" at bounding box center [229, 536] width 72 height 19
checkbox input "true"
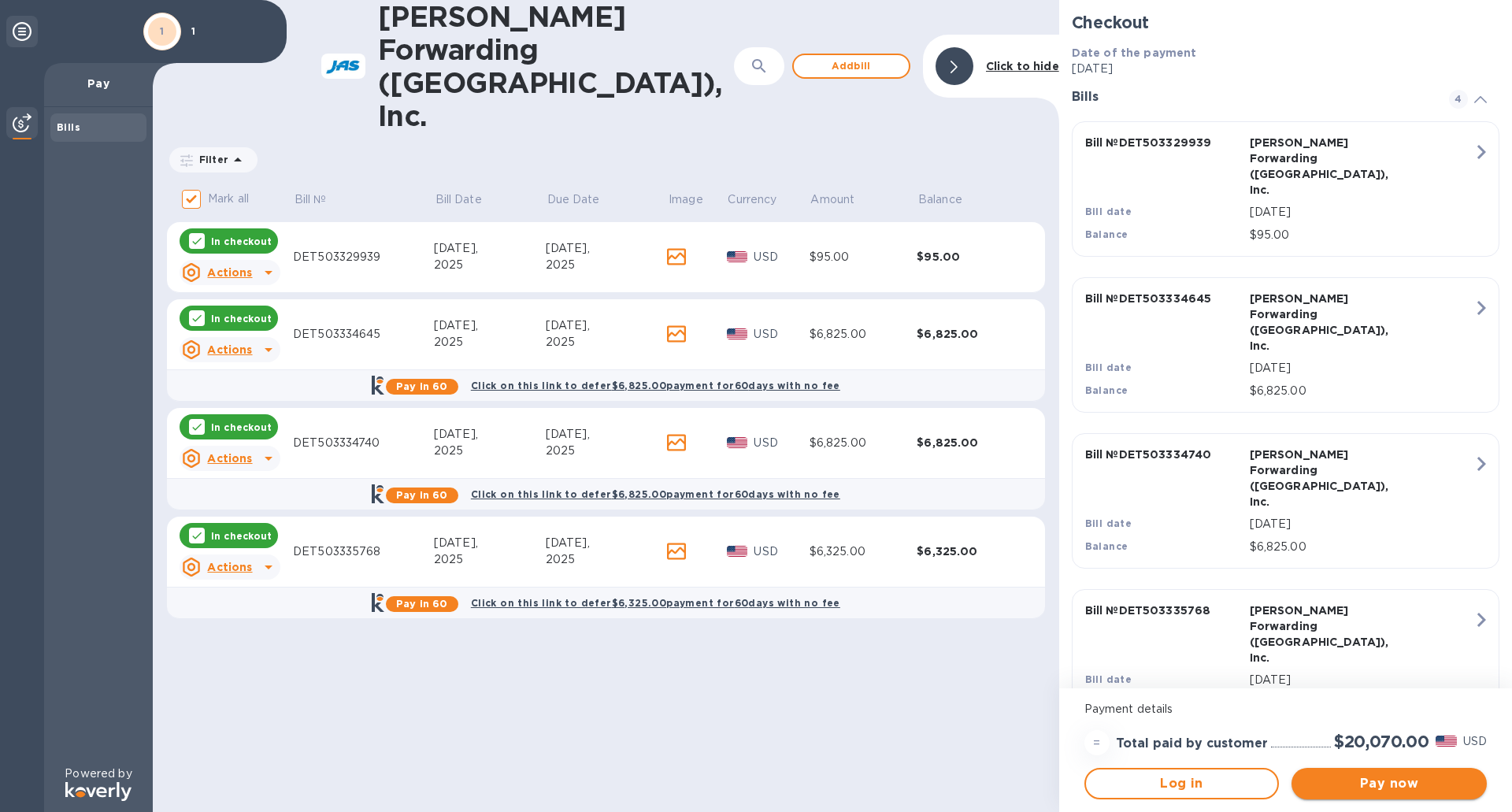
click at [1358, 778] on span "Pay now" at bounding box center [1389, 784] width 170 height 19
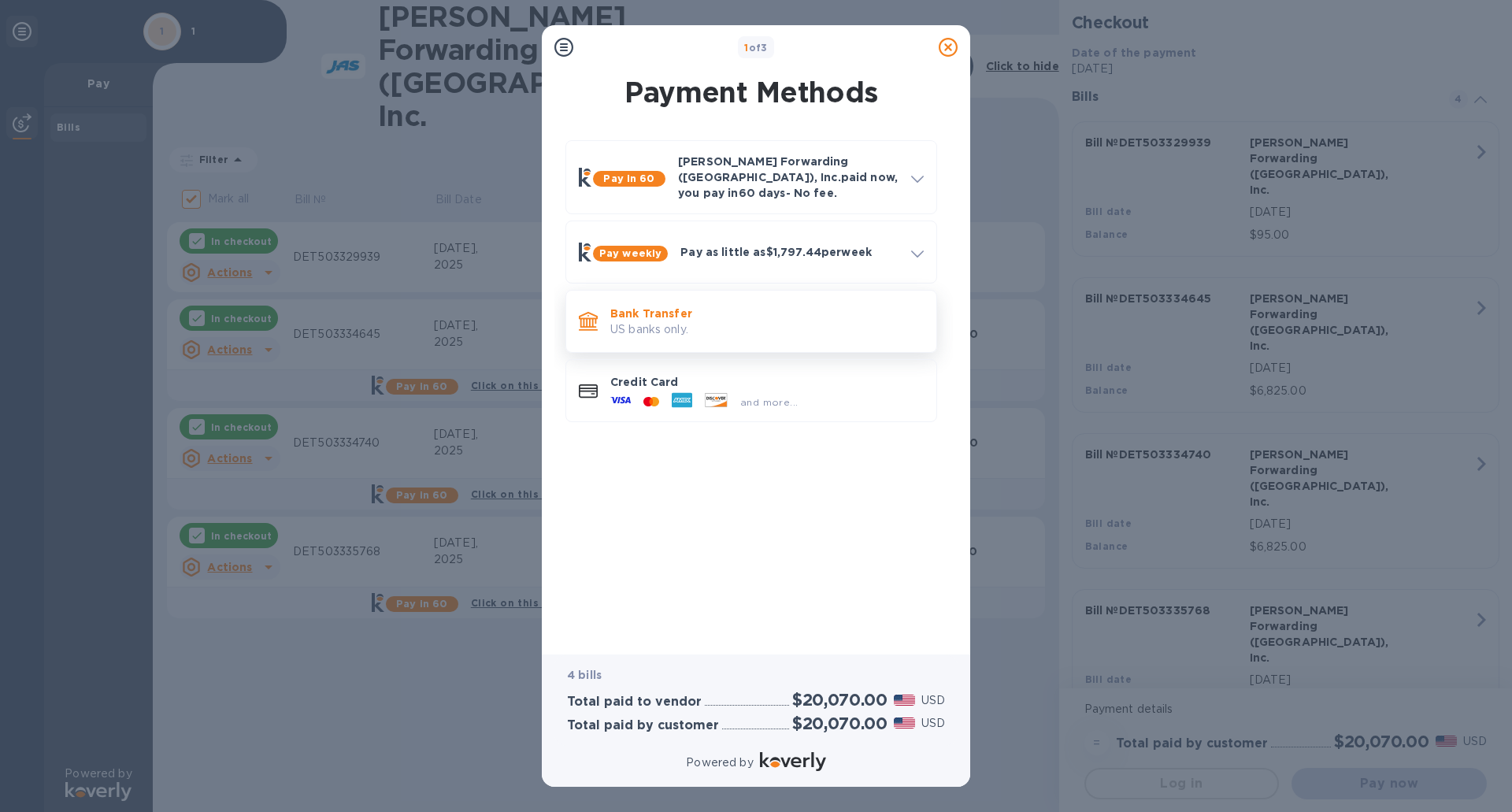
click at [663, 321] on p "US banks only." at bounding box center [767, 329] width 313 height 17
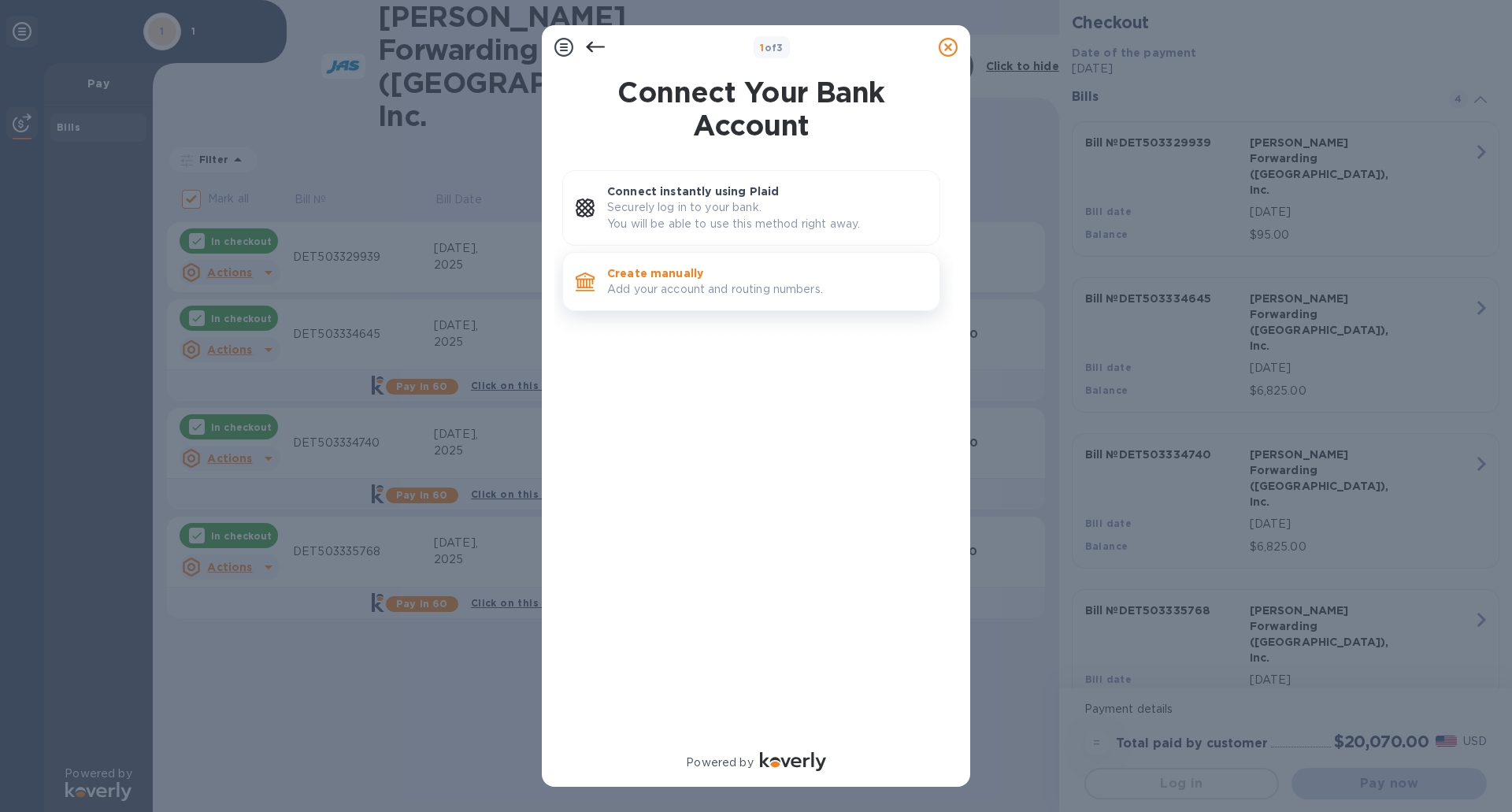
click at [685, 280] on p "Create manually" at bounding box center [767, 273] width 320 height 16
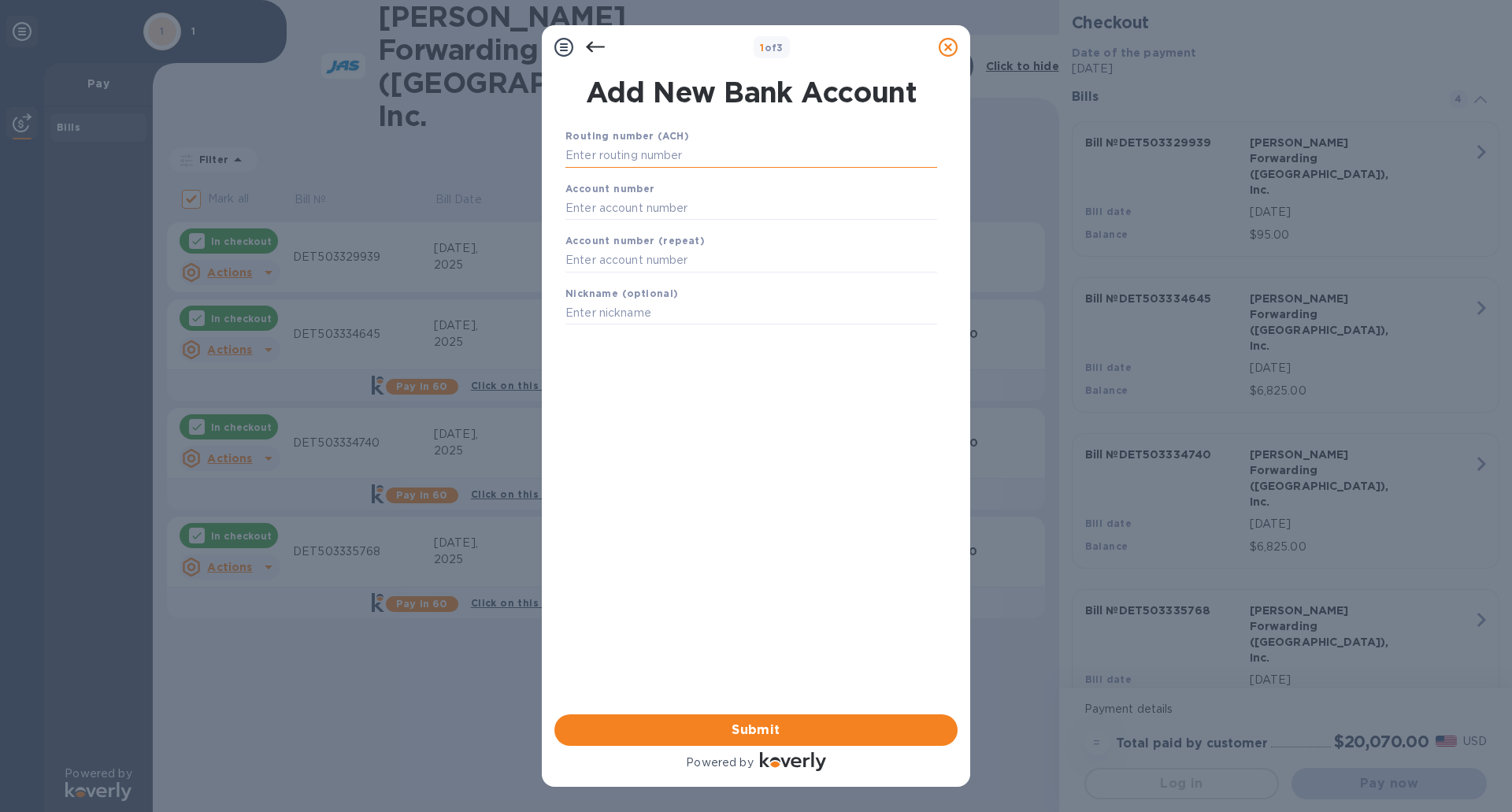
click at [669, 148] on input "text" at bounding box center [751, 156] width 372 height 24
type input "072414064"
click at [685, 219] on input "text" at bounding box center [751, 228] width 372 height 24
type input "80115017"
click at [673, 280] on input "text" at bounding box center [751, 280] width 372 height 24
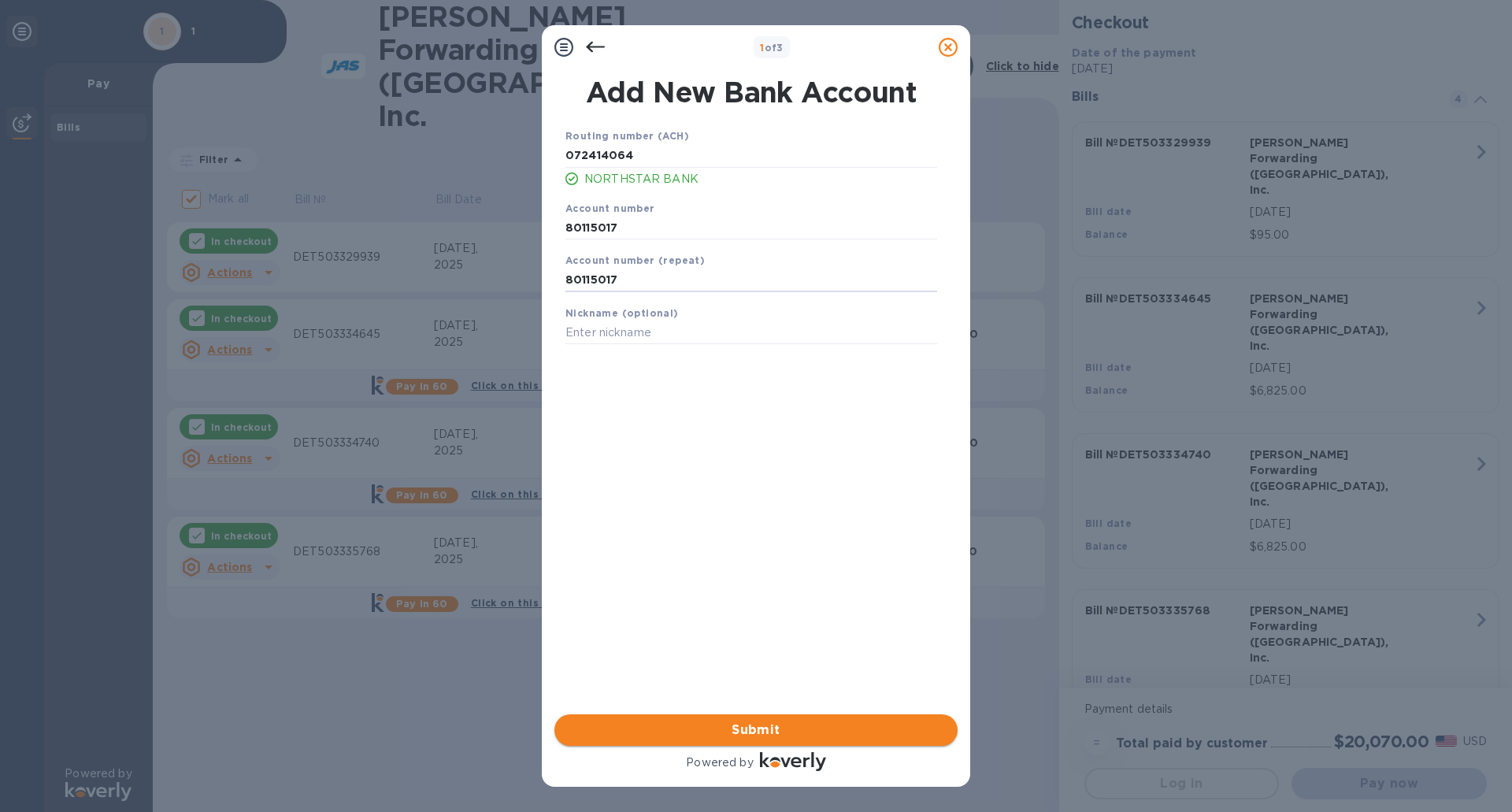
type input "80115017"
drag, startPoint x: 756, startPoint y: 727, endPoint x: 760, endPoint y: 719, distance: 8.9
click at [756, 726] on span "Submit" at bounding box center [756, 730] width 378 height 19
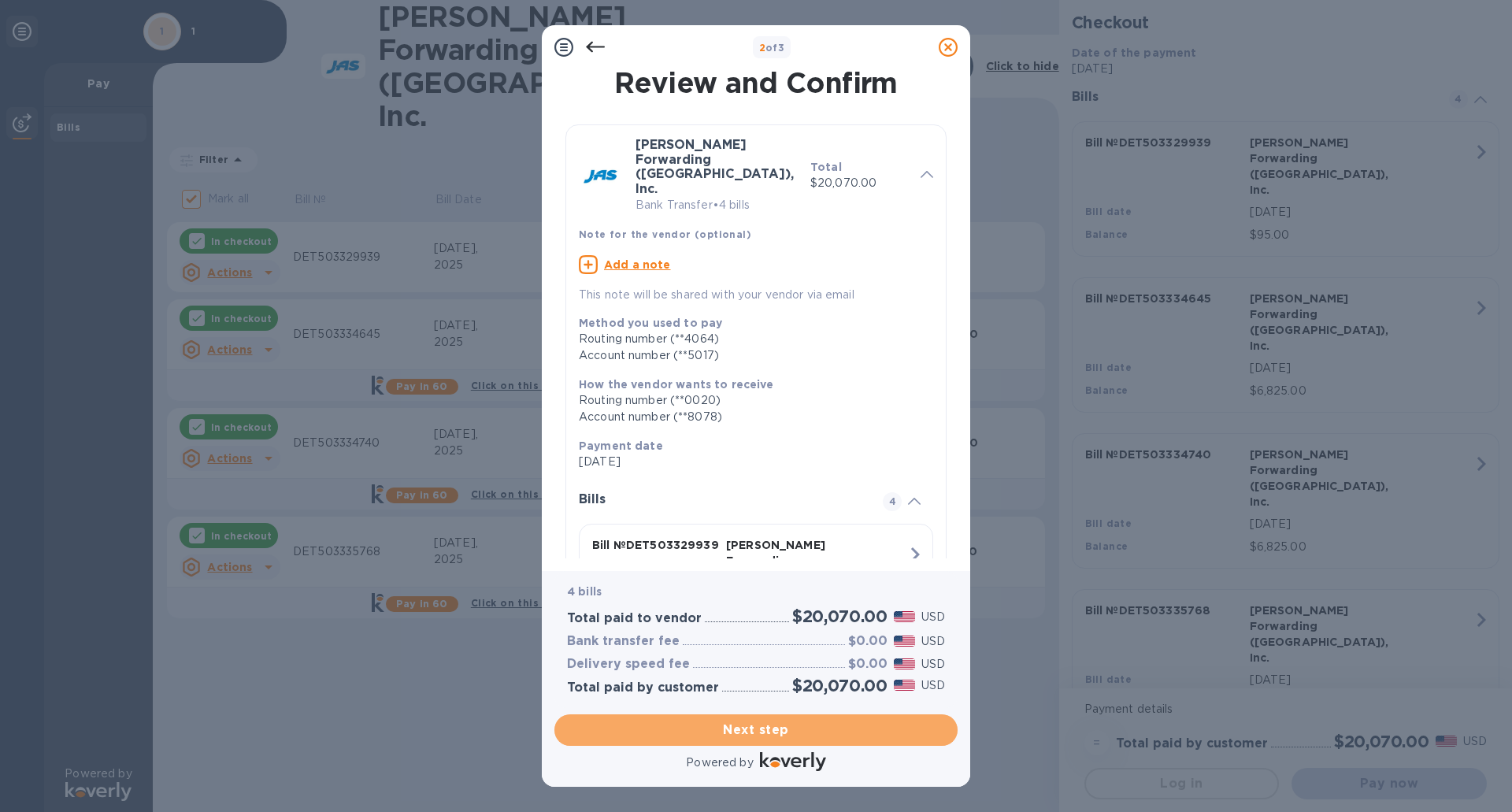
click at [758, 727] on span "Next step" at bounding box center [756, 730] width 378 height 19
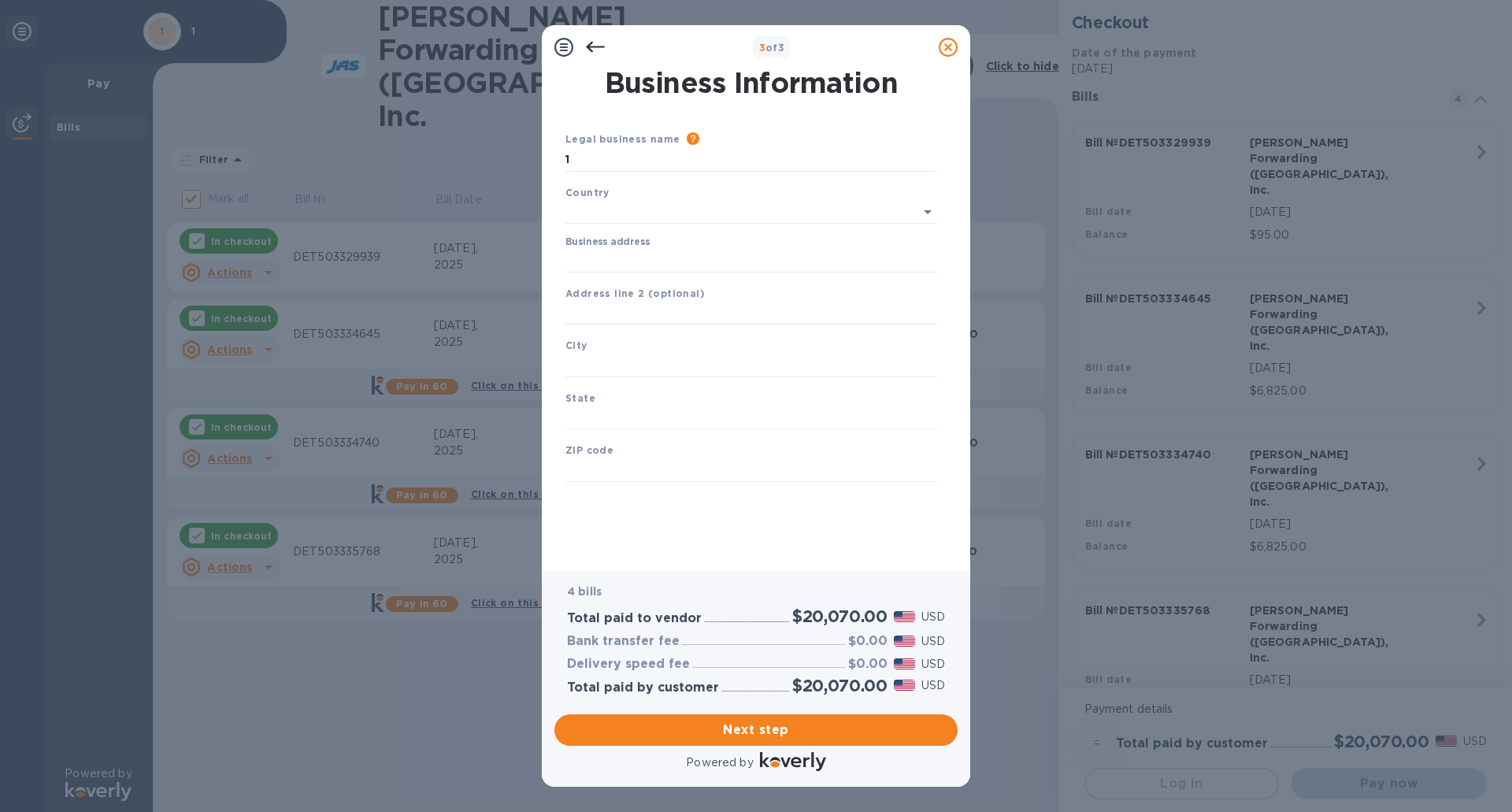
type input "[GEOGRAPHIC_DATA]"
click at [622, 256] on input "Business address" at bounding box center [751, 257] width 372 height 24
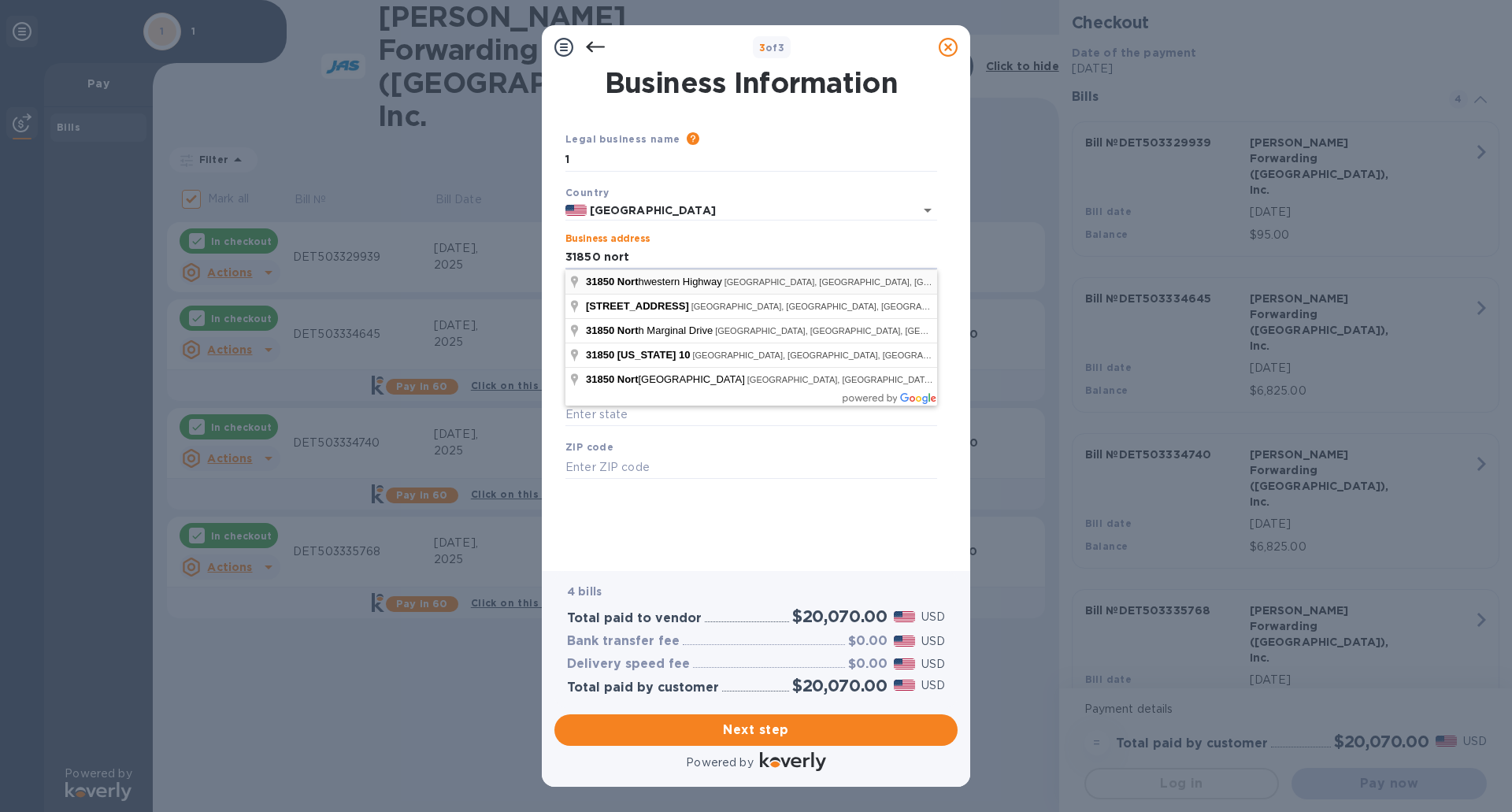
type input "[STREET_ADDRESS]"
type input "[GEOGRAPHIC_DATA]"
type input "MI"
type input "48334"
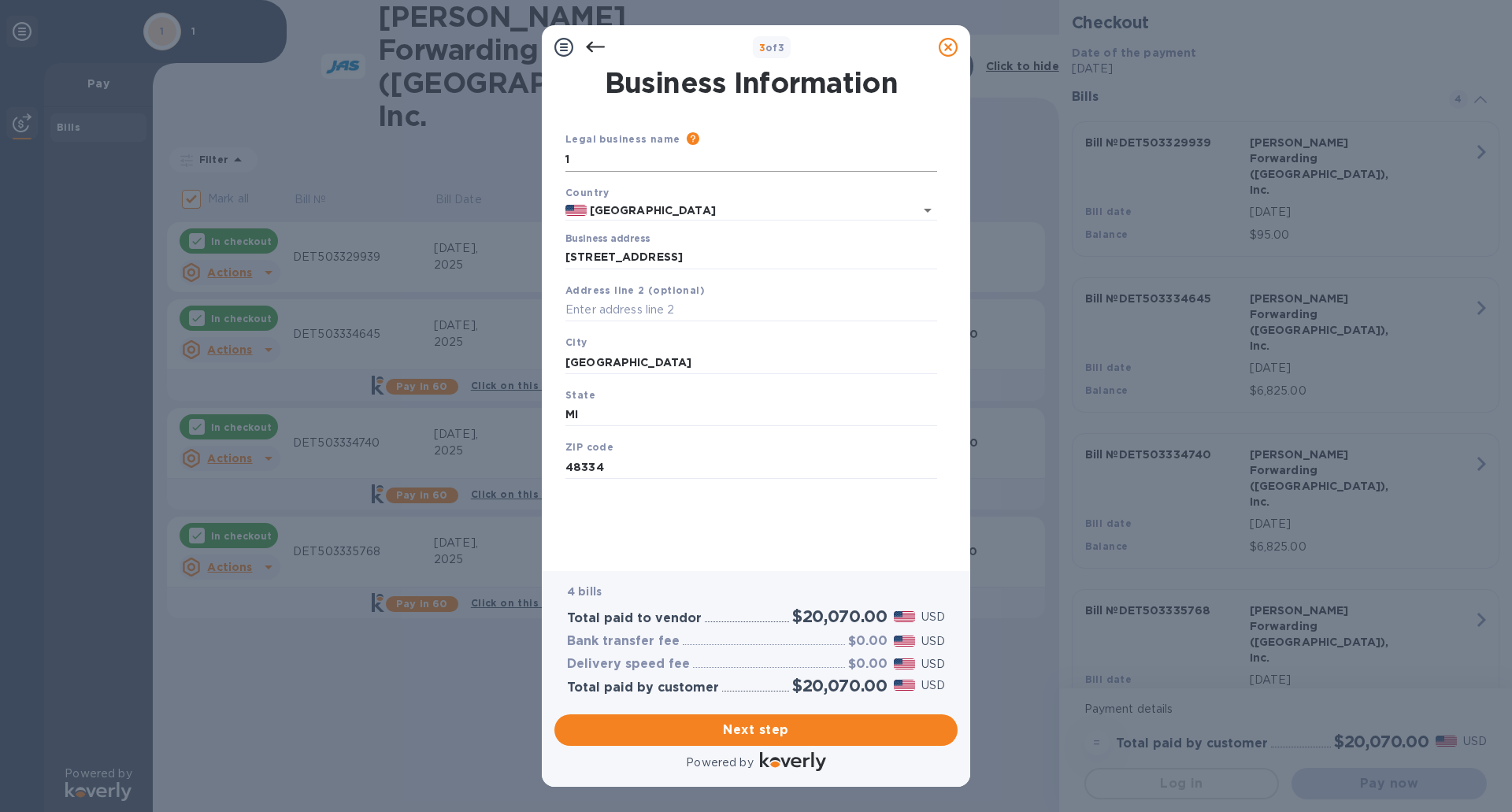
click at [585, 161] on input "1" at bounding box center [751, 160] width 372 height 24
type input "The Bottle Crew LLC"
click at [733, 260] on input "[STREET_ADDRESS]" at bounding box center [751, 257] width 372 height 24
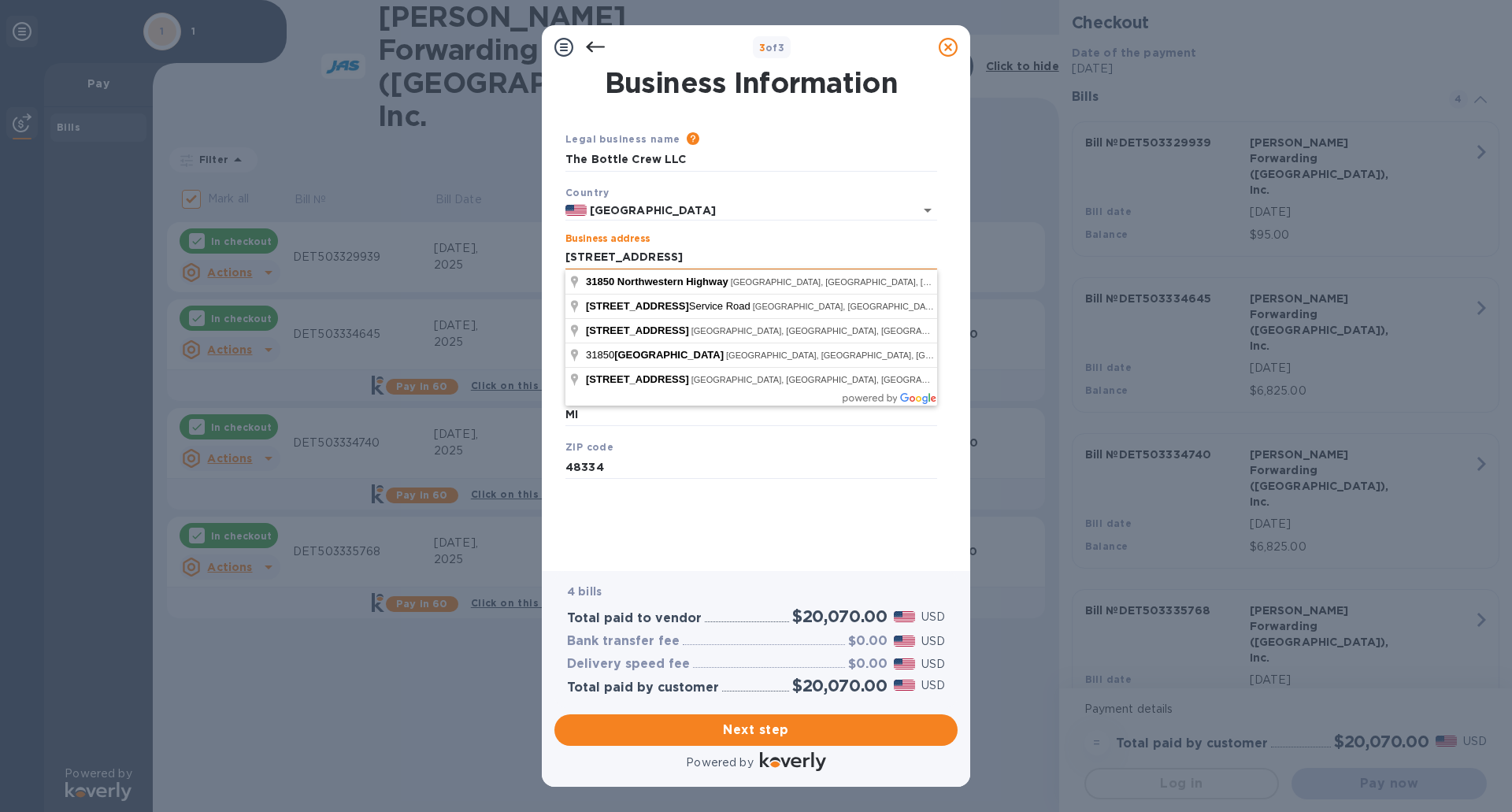
click at [753, 250] on input "[STREET_ADDRESS]" at bounding box center [751, 257] width 372 height 24
click at [715, 466] on input "48334" at bounding box center [751, 467] width 372 height 24
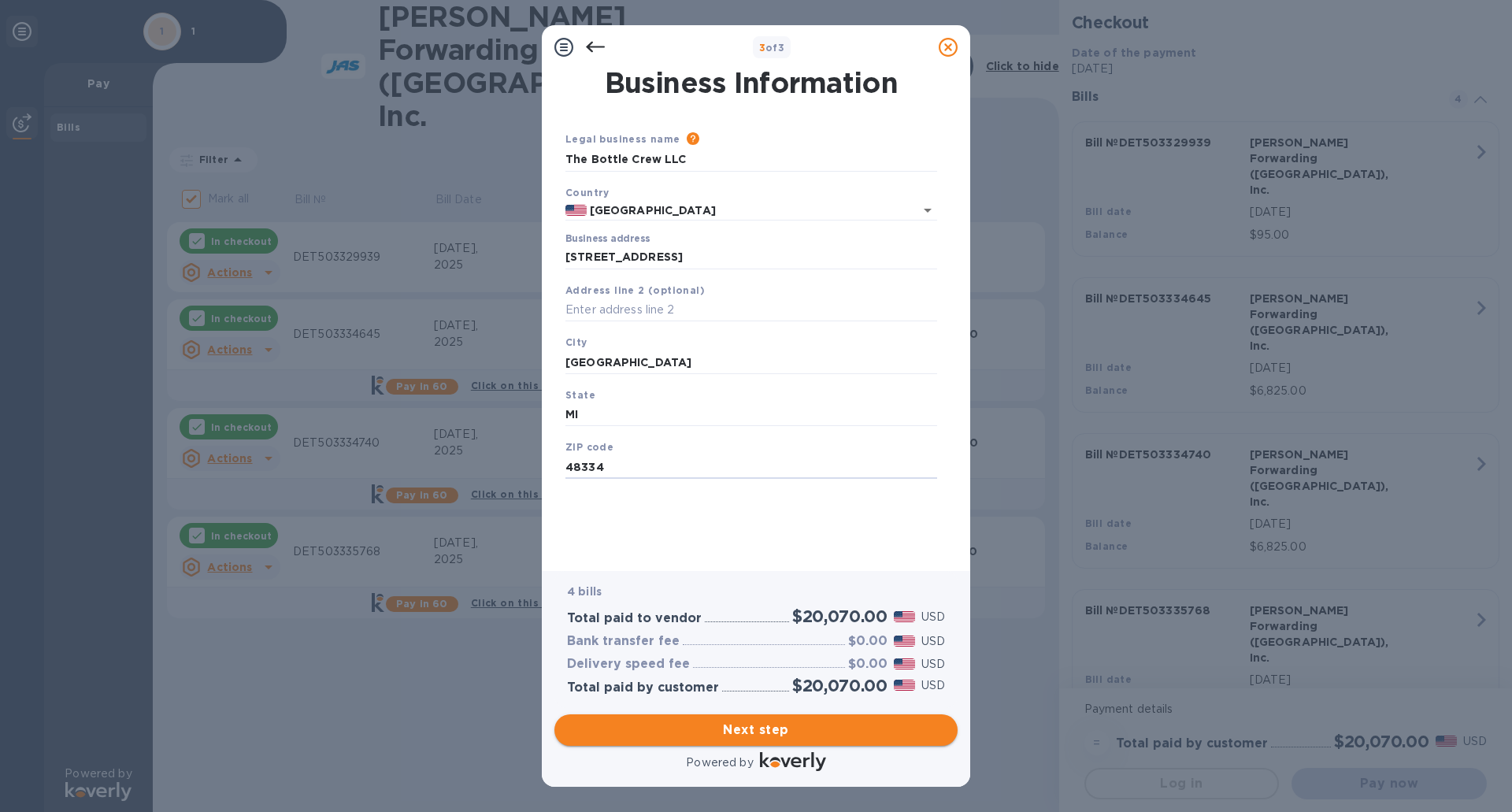
click at [779, 726] on span "Next step" at bounding box center [756, 730] width 378 height 19
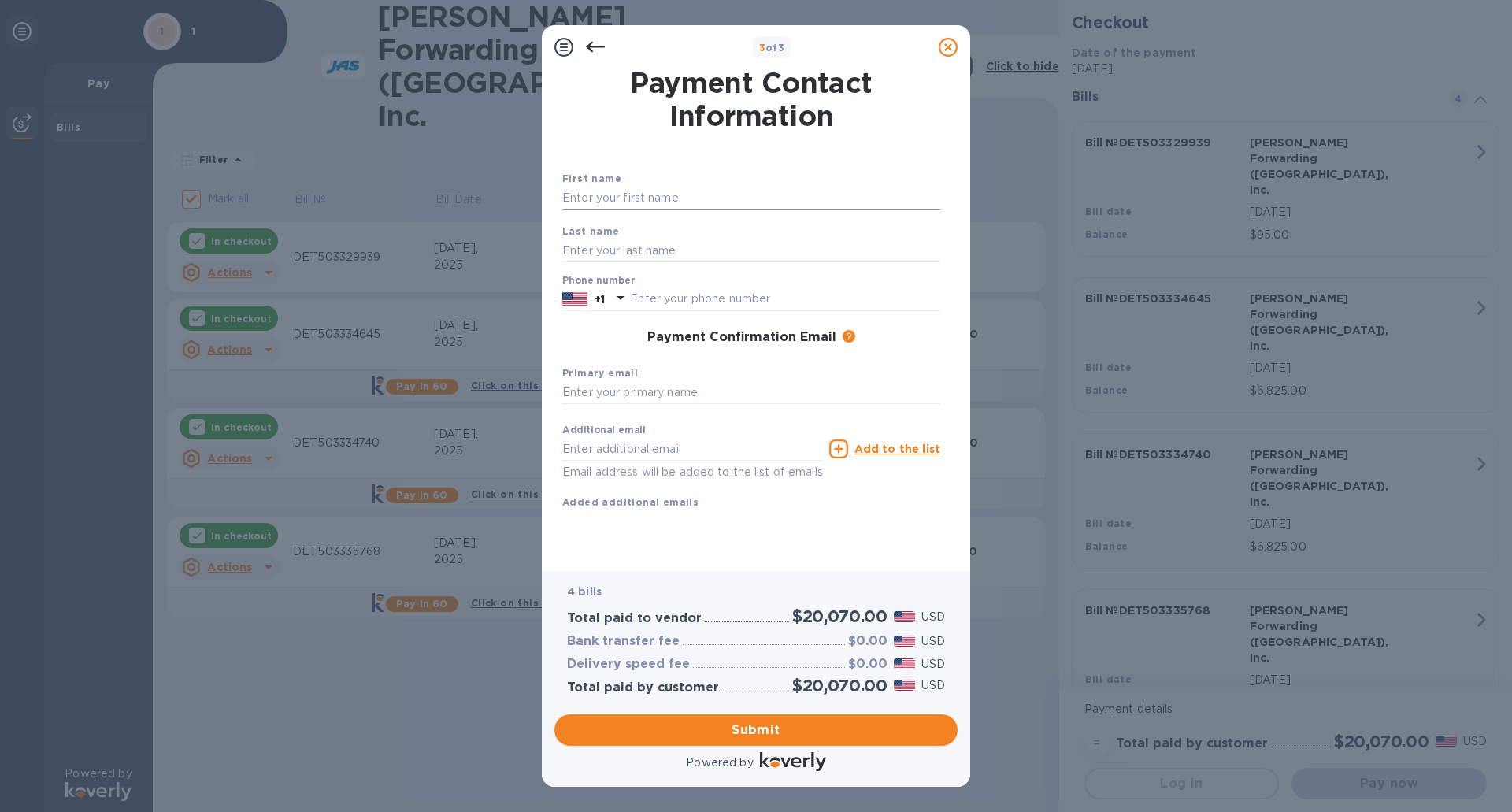
click at [625, 203] on input "text" at bounding box center [752, 199] width 378 height 24
type input "[PERSON_NAME]"
click at [622, 242] on input "text" at bounding box center [752, 251] width 378 height 24
type input "[PERSON_NAME]"
click at [705, 299] on input "text" at bounding box center [785, 299] width 310 height 24
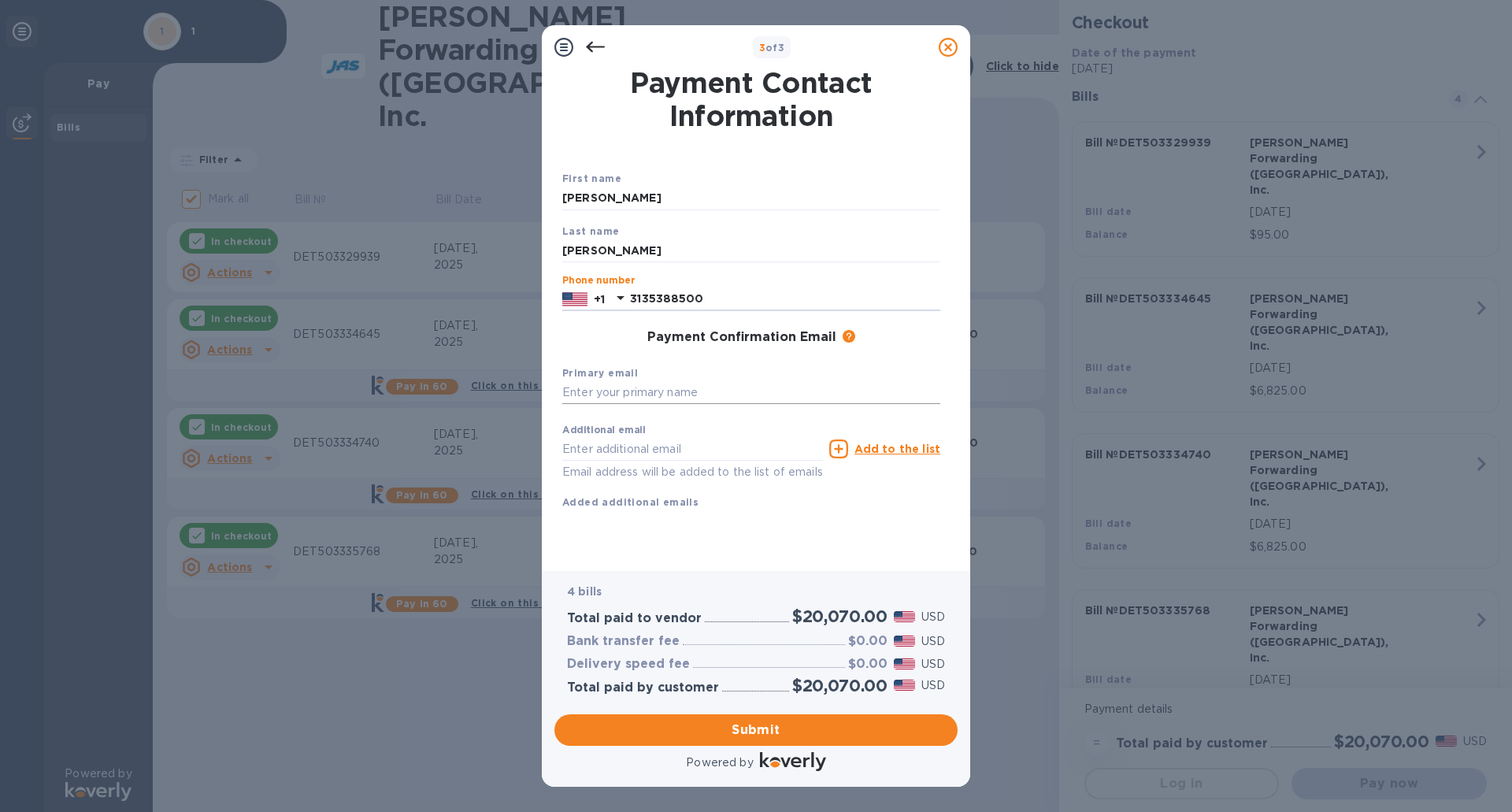
type input "3135388500"
click at [675, 395] on input "text" at bounding box center [752, 393] width 378 height 24
type input "[EMAIL_ADDRESS][DOMAIN_NAME]"
click at [684, 450] on input "text" at bounding box center [692, 449] width 260 height 24
click at [756, 728] on span "Submit" at bounding box center [756, 730] width 378 height 19
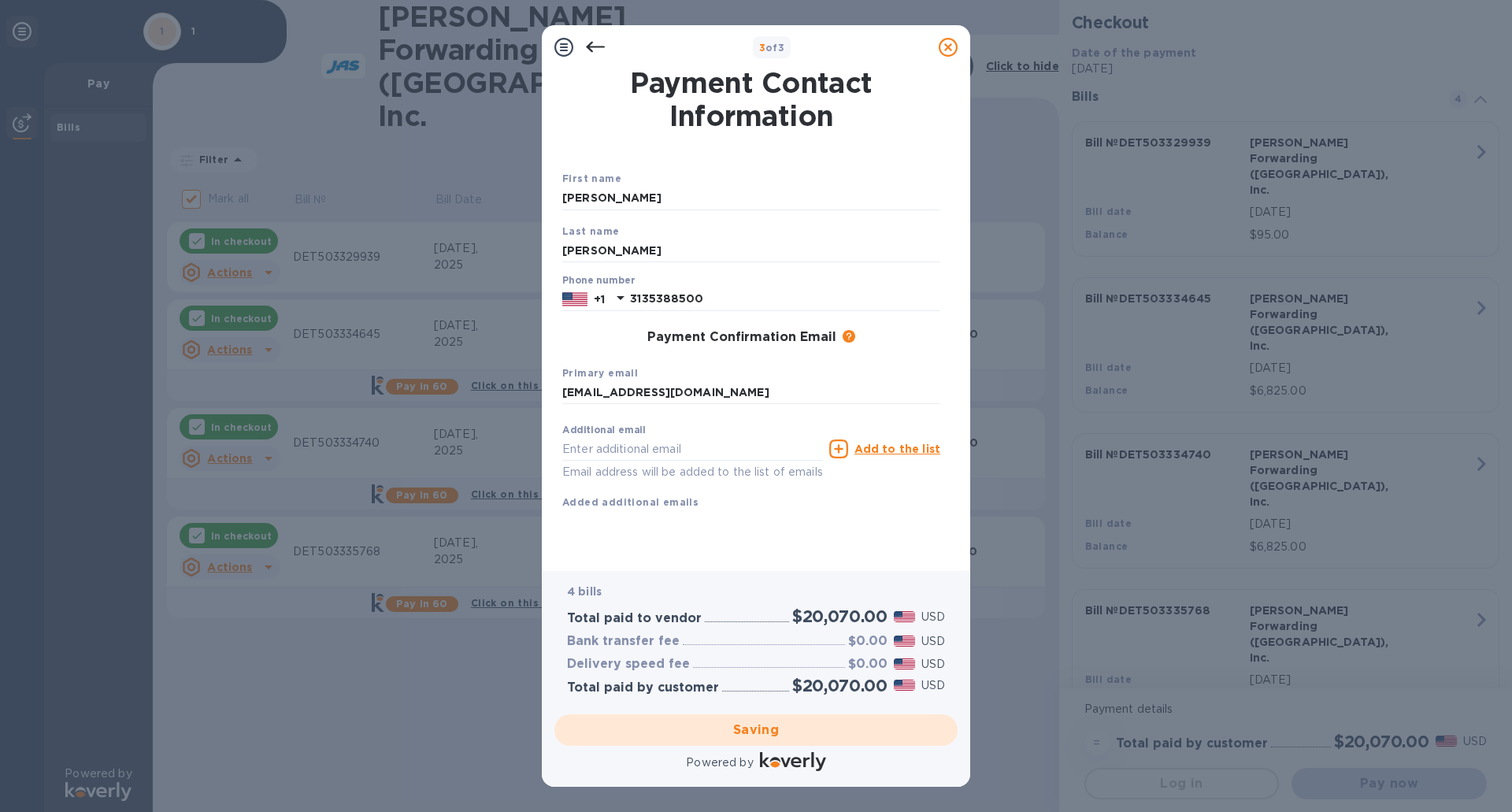
checkbox input "false"
